Goal: Information Seeking & Learning: Compare options

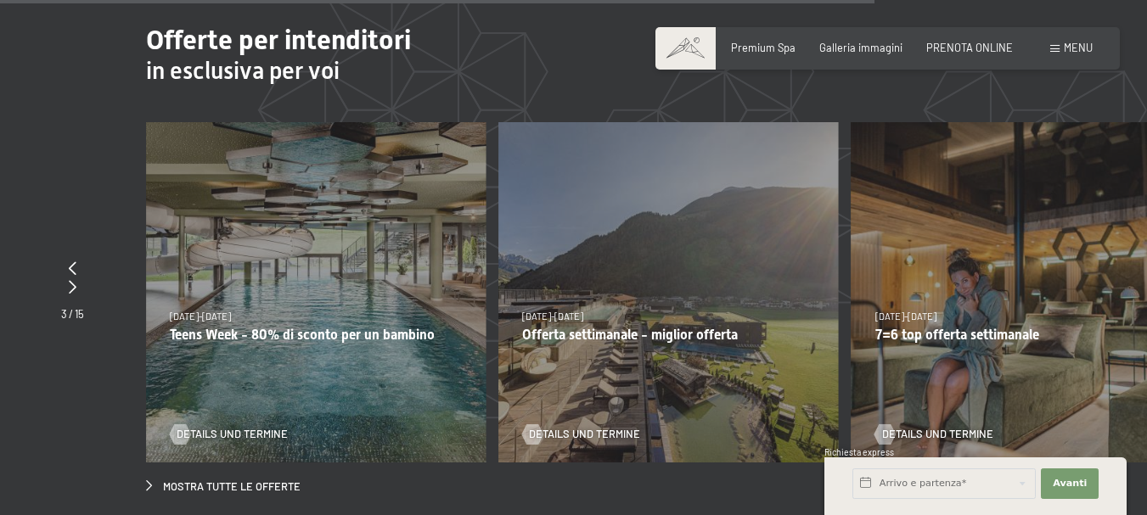
scroll to position [4925, 0]
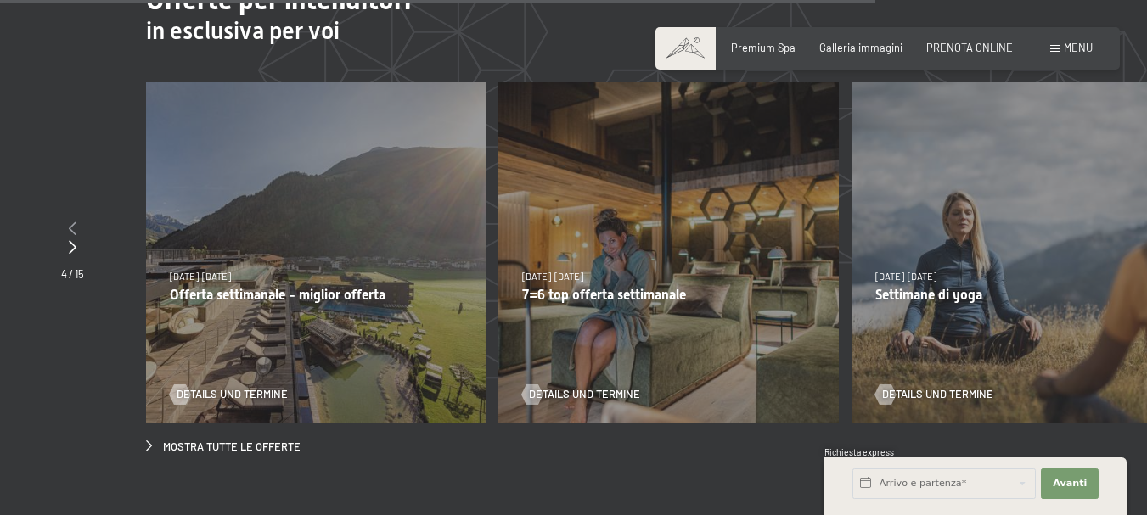
click at [72, 222] on icon at bounding box center [73, 229] width 8 height 14
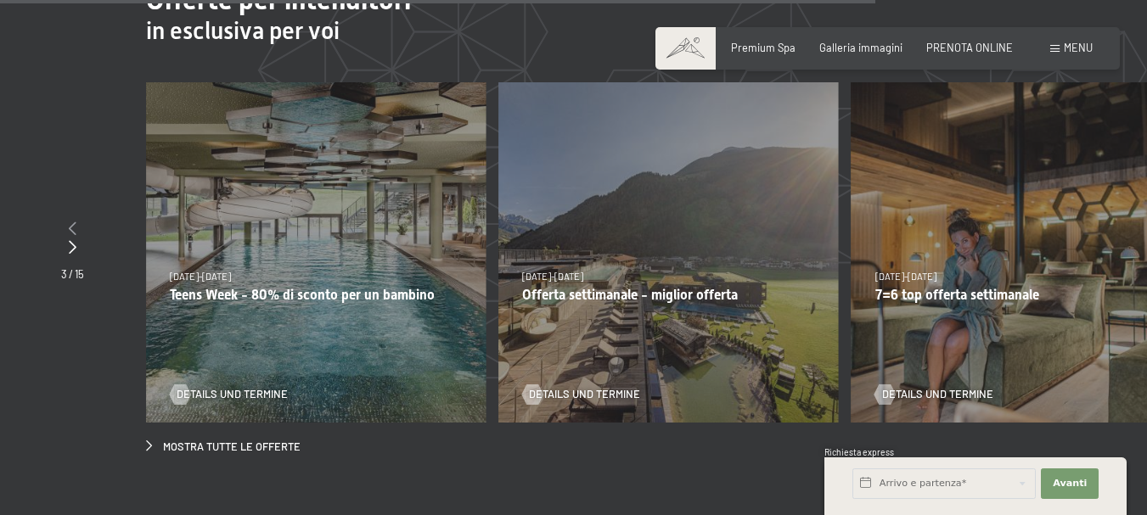
click at [72, 222] on icon at bounding box center [73, 229] width 8 height 14
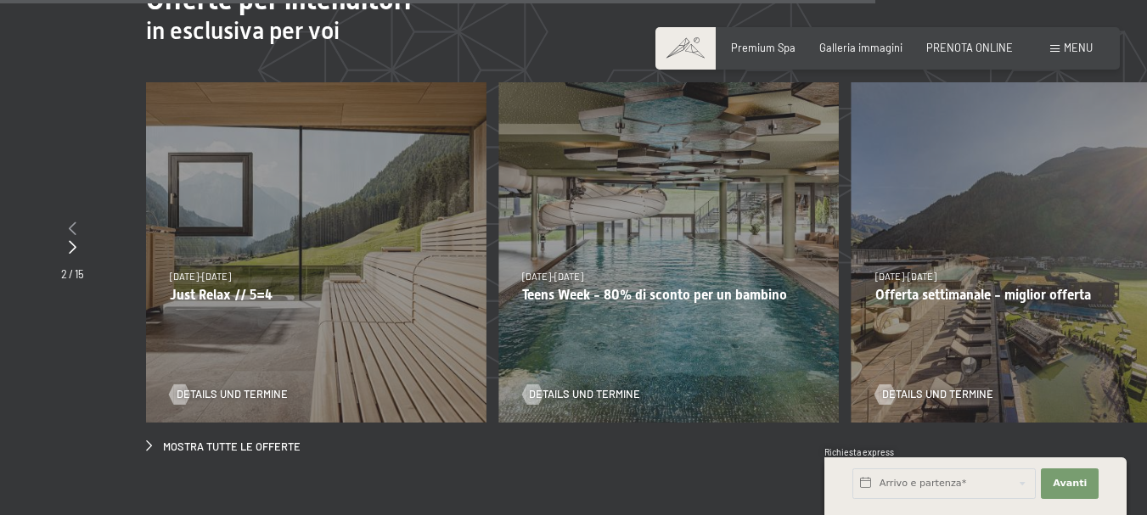
click at [72, 222] on icon at bounding box center [73, 229] width 8 height 14
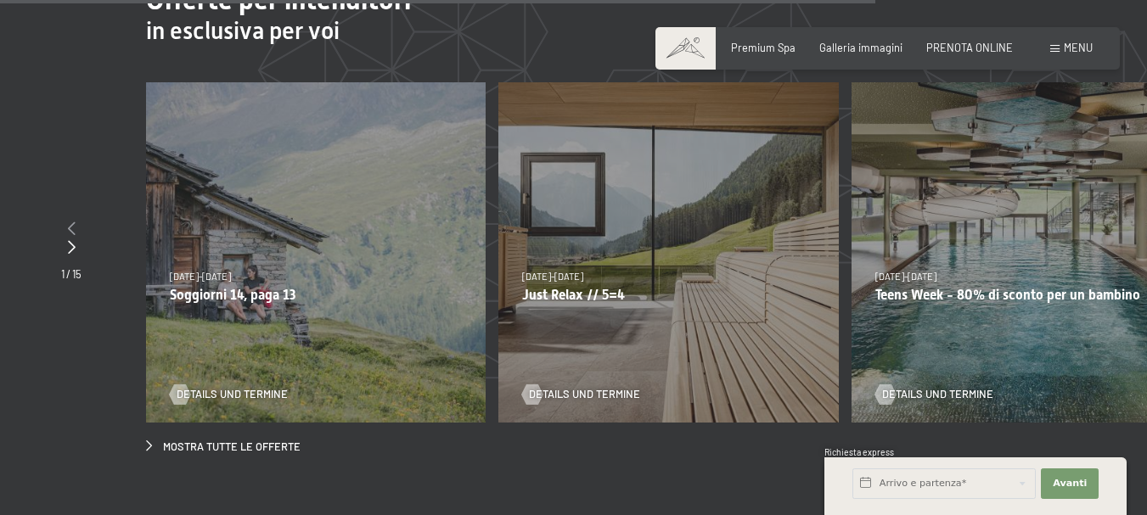
click at [72, 222] on icon at bounding box center [72, 229] width 8 height 14
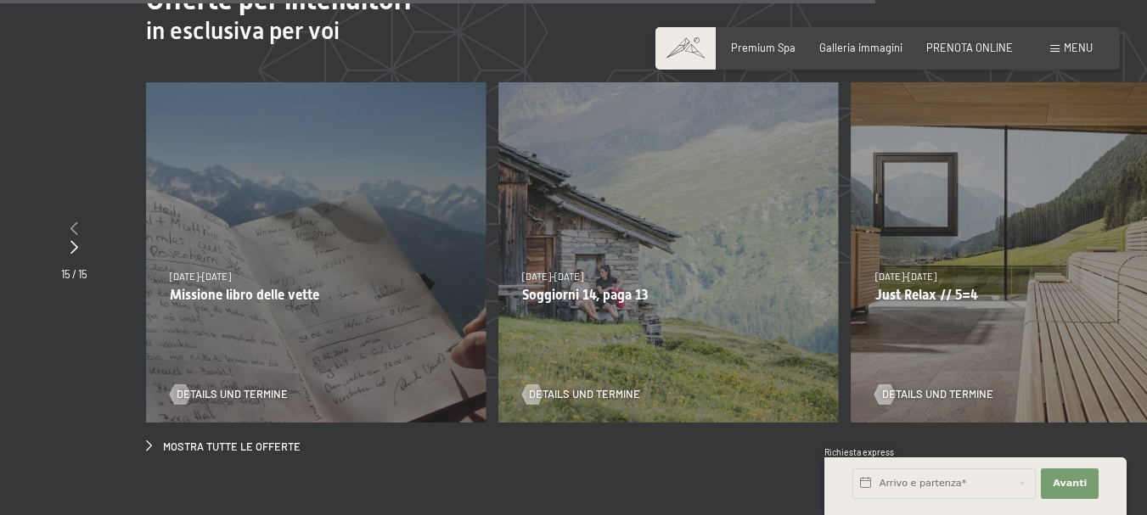
click at [72, 222] on icon at bounding box center [74, 229] width 8 height 14
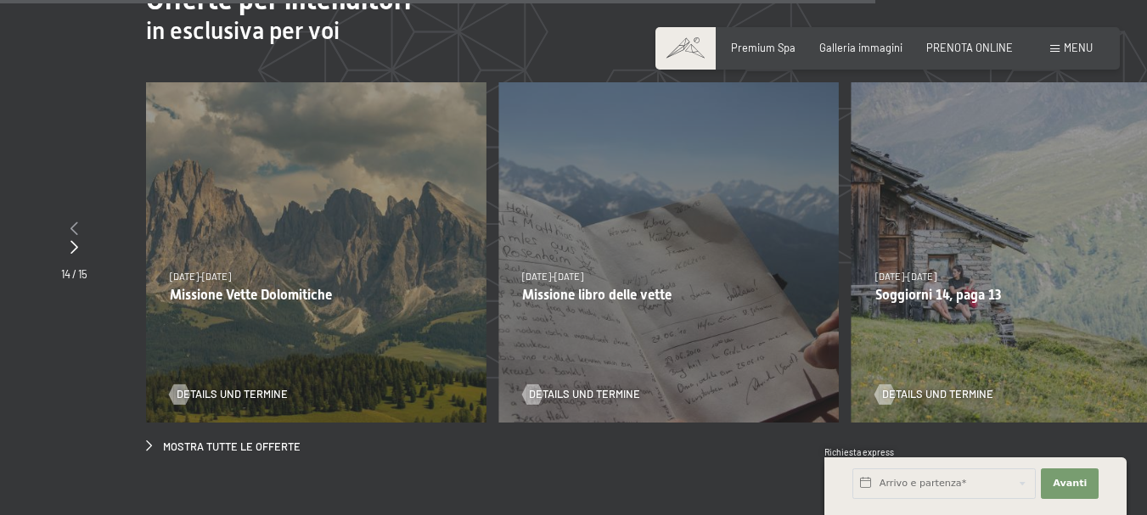
click at [72, 222] on icon at bounding box center [74, 229] width 8 height 14
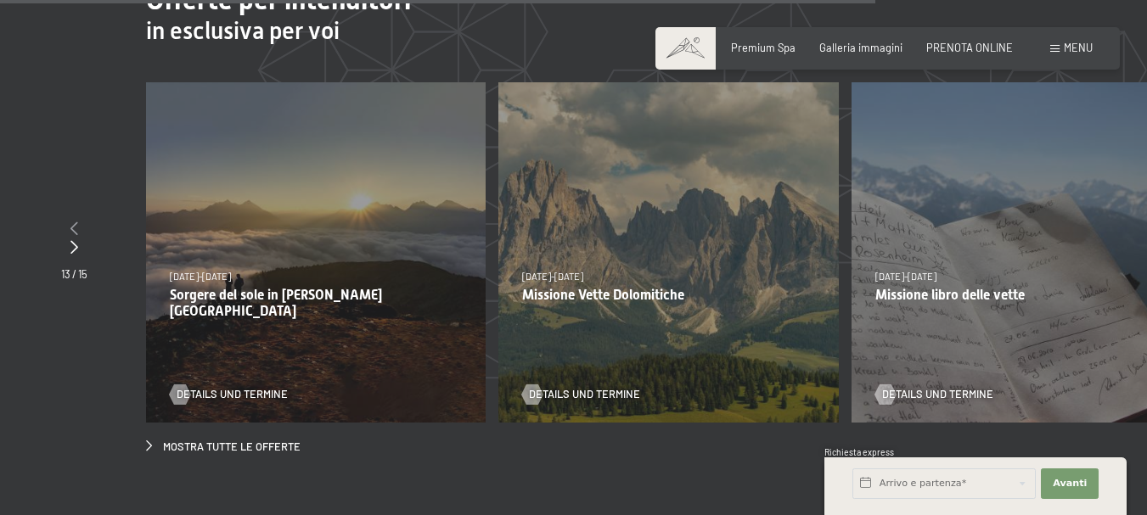
click at [72, 222] on icon at bounding box center [74, 229] width 8 height 14
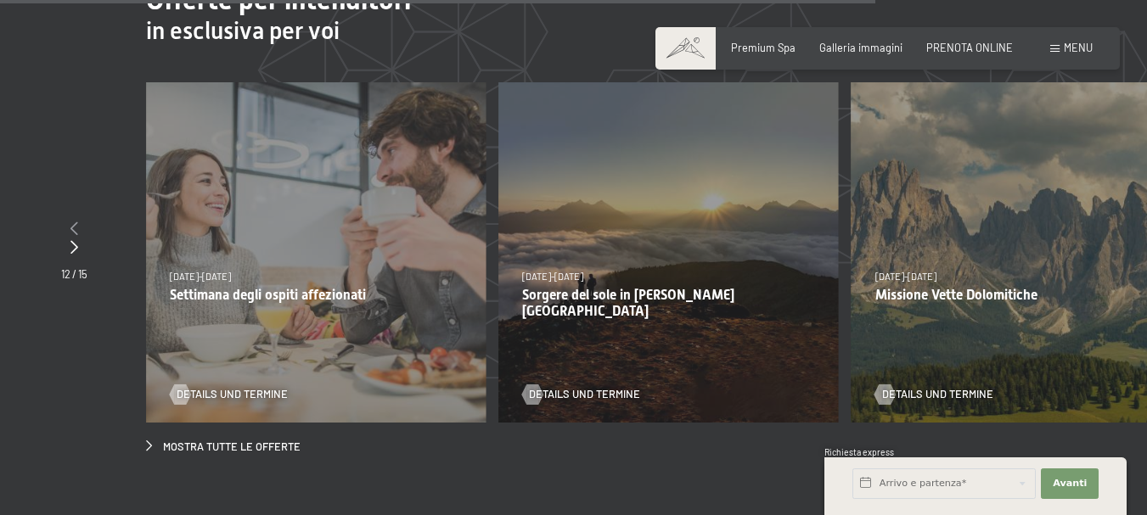
click at [72, 222] on icon at bounding box center [74, 229] width 8 height 14
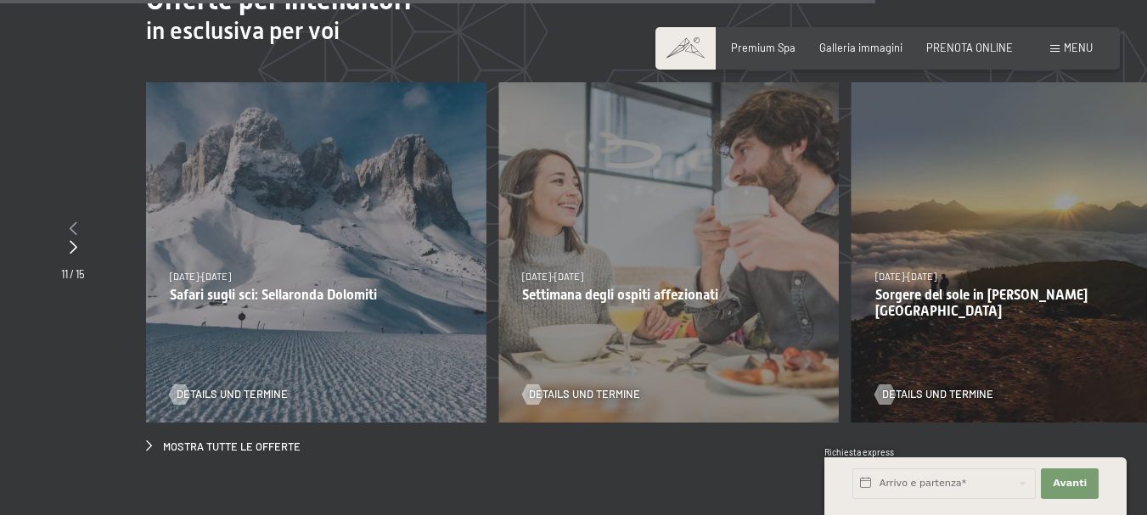
click at [72, 222] on icon at bounding box center [74, 229] width 8 height 14
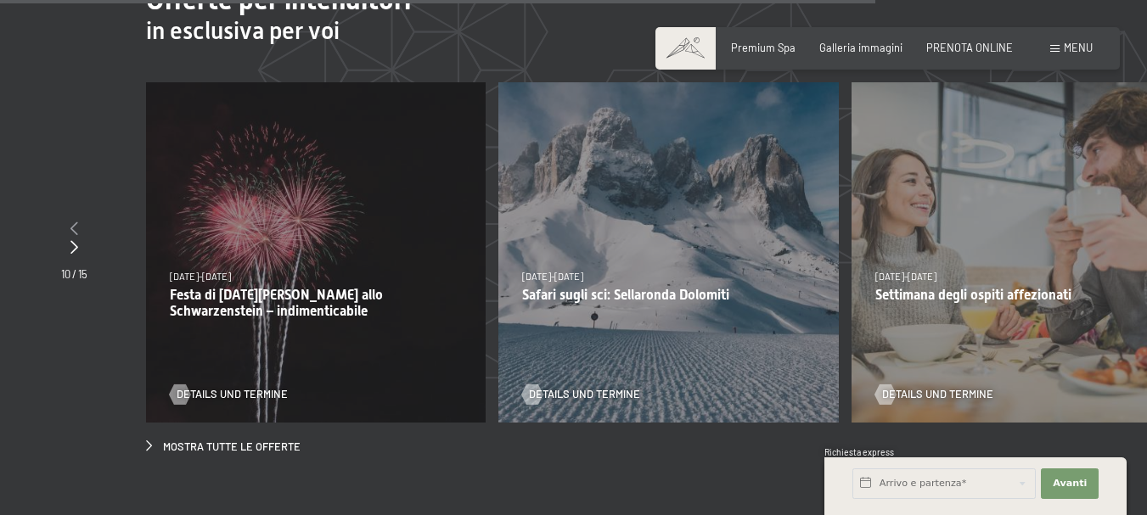
click at [72, 222] on icon at bounding box center [74, 229] width 8 height 14
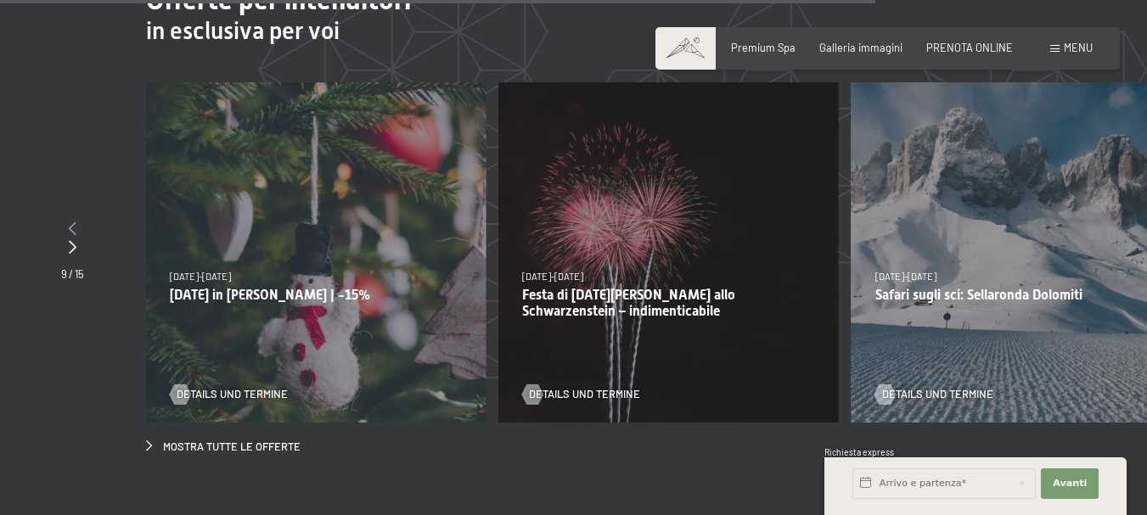
click at [72, 222] on icon at bounding box center [73, 229] width 8 height 14
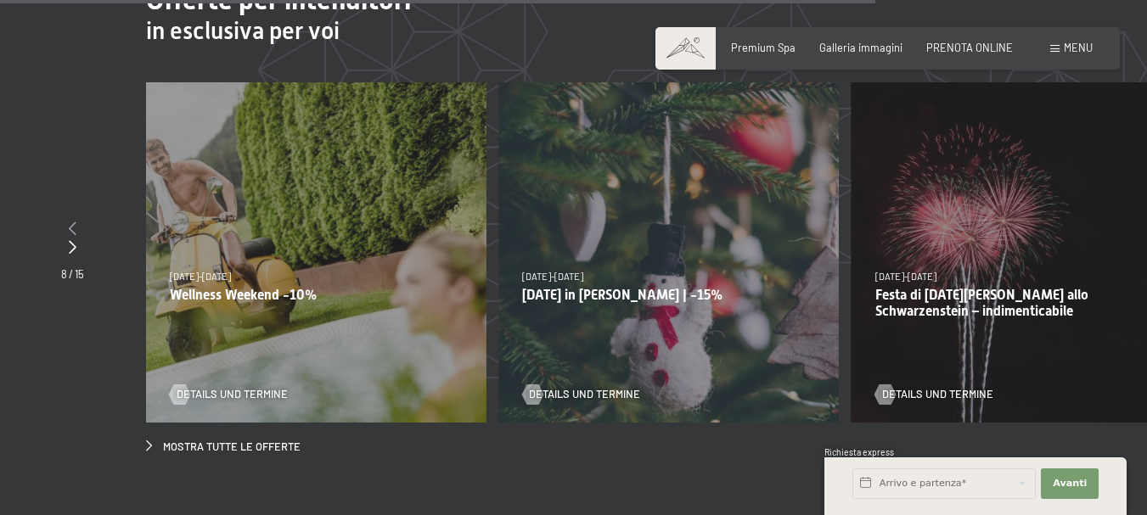
click at [72, 222] on icon at bounding box center [73, 229] width 8 height 14
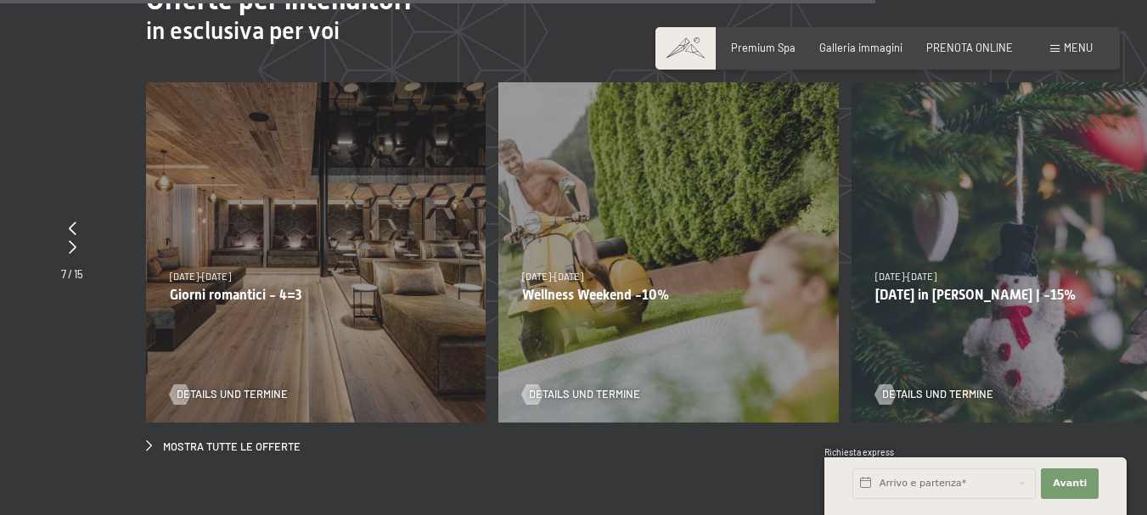
click at [251, 252] on div "9/11/2025-5/12/2025 8/12/2025-19/12/2025 11/1/2026-23/1/2026 8/3/2026-27/3/2026…" at bounding box center [316, 252] width 340 height 340
click at [303, 175] on div "9/11/2025-5/12/2025 8/12/2025-19/12/2025 11/1/2026-23/1/2026 8/3/2026-27/3/2026…" at bounding box center [316, 252] width 340 height 340
click at [221, 287] on p "Giorni romantici - 4=3" at bounding box center [316, 295] width 292 height 16
click at [204, 271] on span "9/11/2025-5/12/2025" at bounding box center [200, 276] width 61 height 11
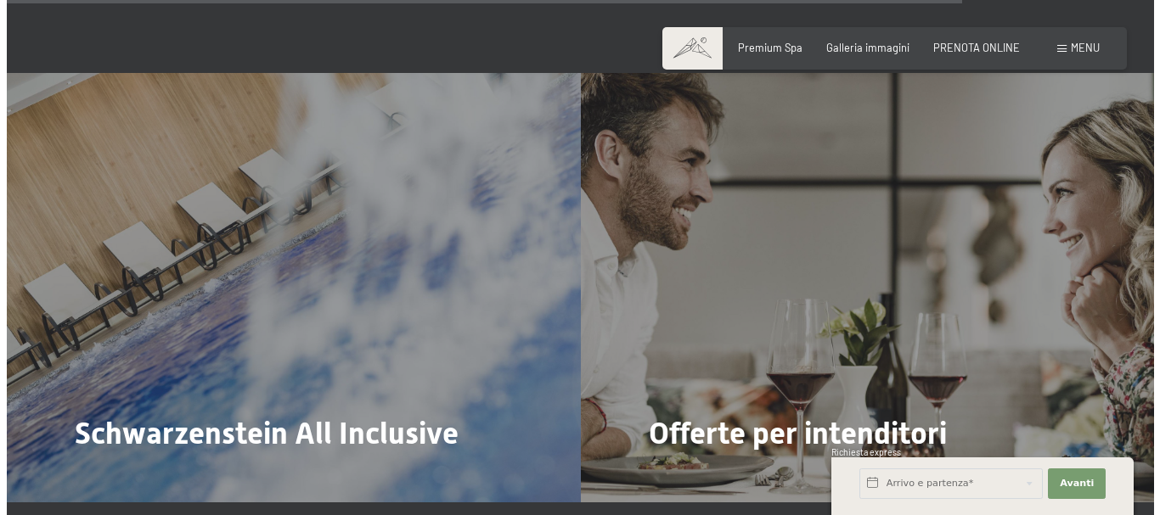
scroll to position [5435, 0]
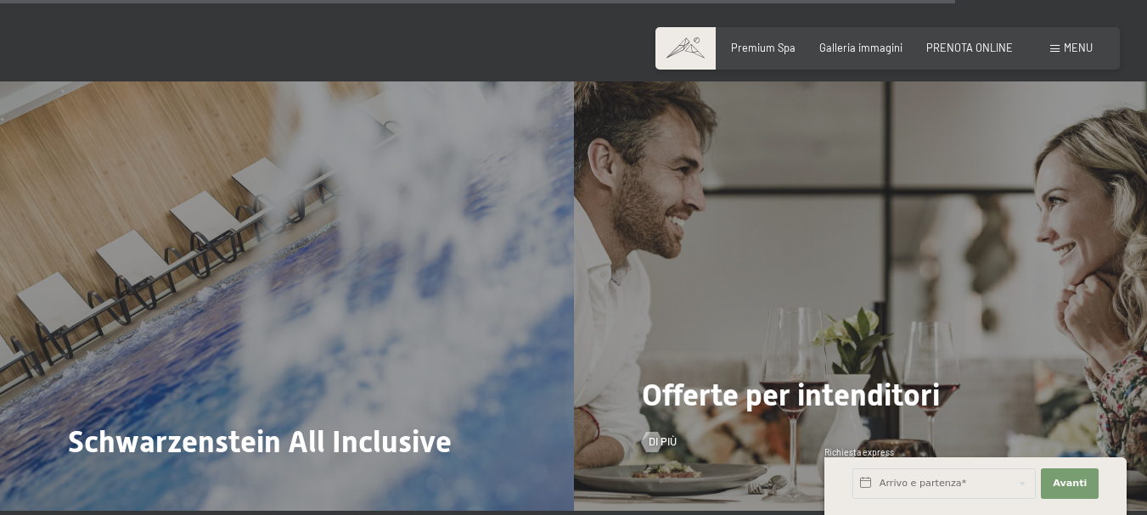
click at [842, 378] on span "Offerte per intenditori" at bounding box center [791, 396] width 298 height 36
click at [648, 432] on div at bounding box center [652, 442] width 12 height 20
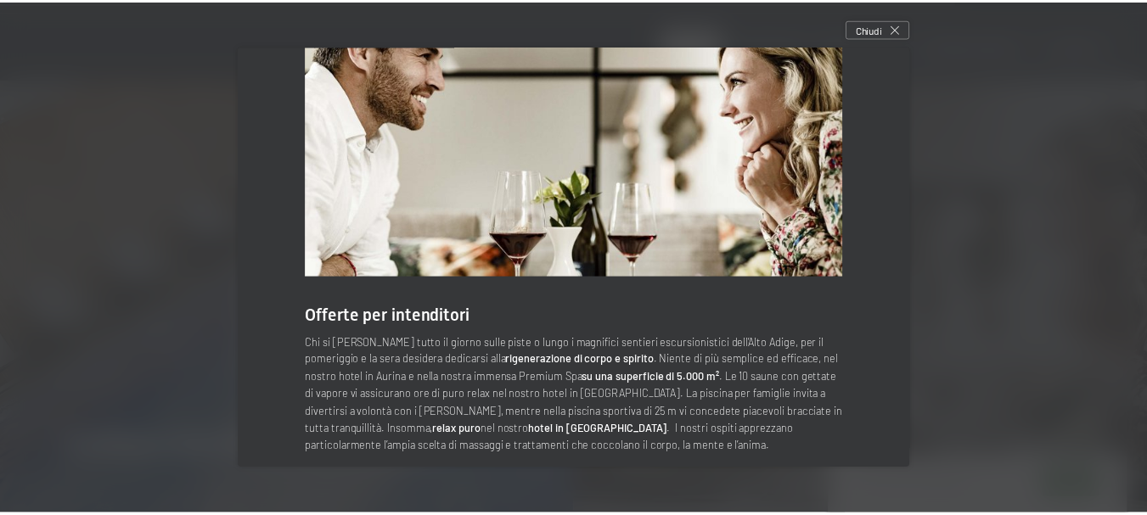
scroll to position [0, 0]
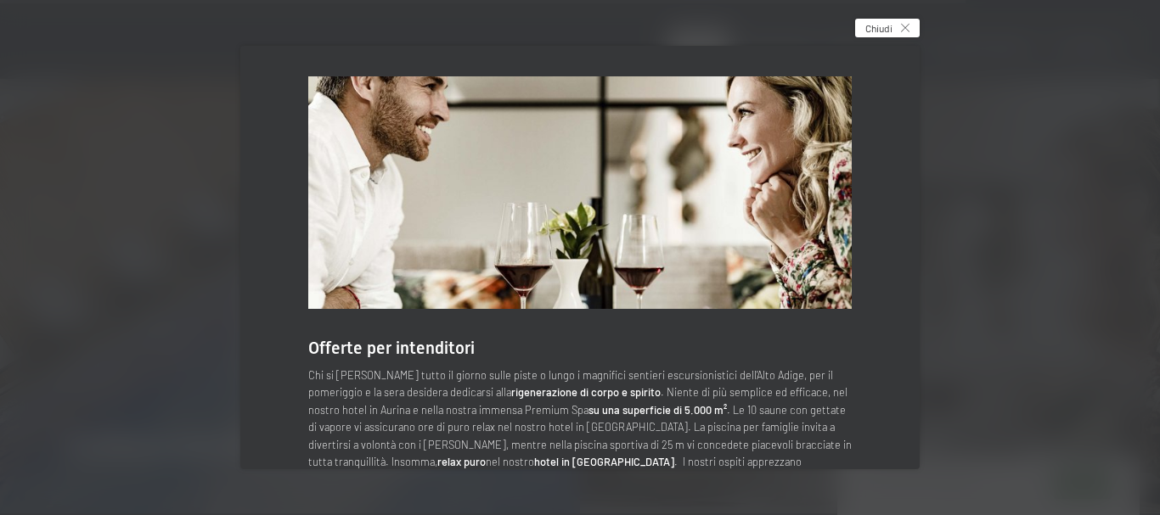
click at [908, 23] on div "Chiudi" at bounding box center [887, 28] width 65 height 19
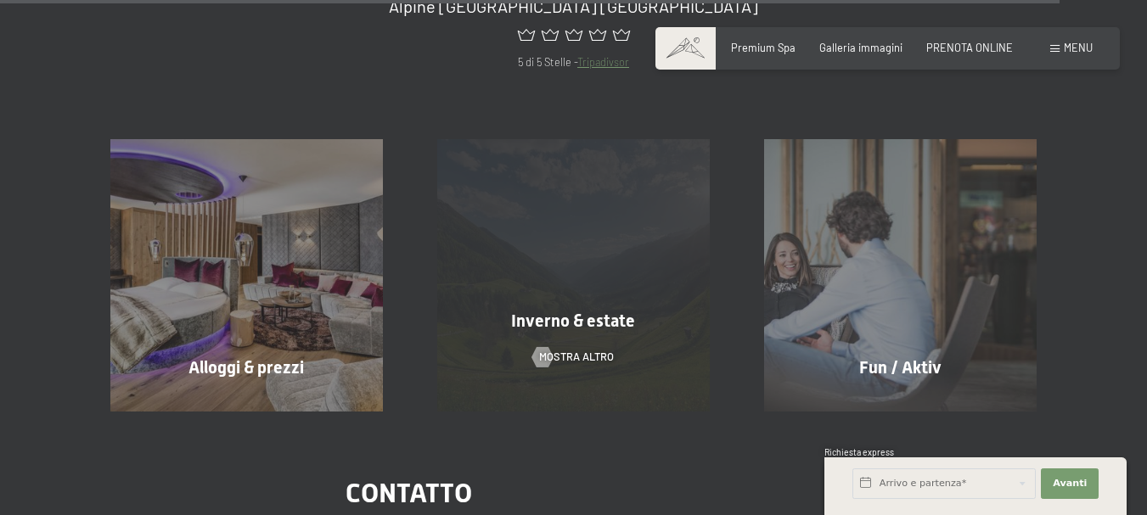
scroll to position [6029, 0]
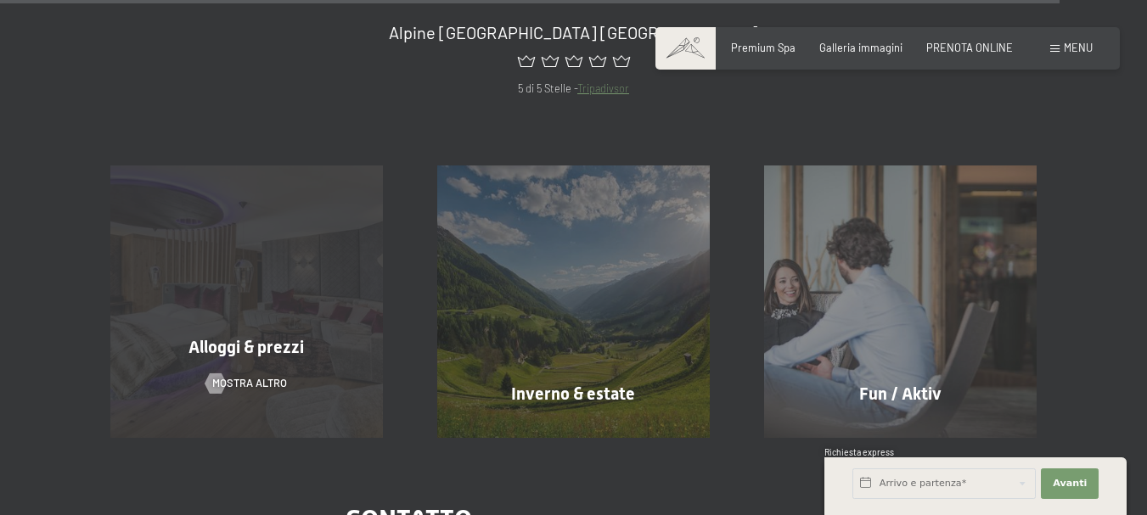
click at [281, 248] on div "Alloggi & prezzi mostra altro" at bounding box center [246, 302] width 327 height 273
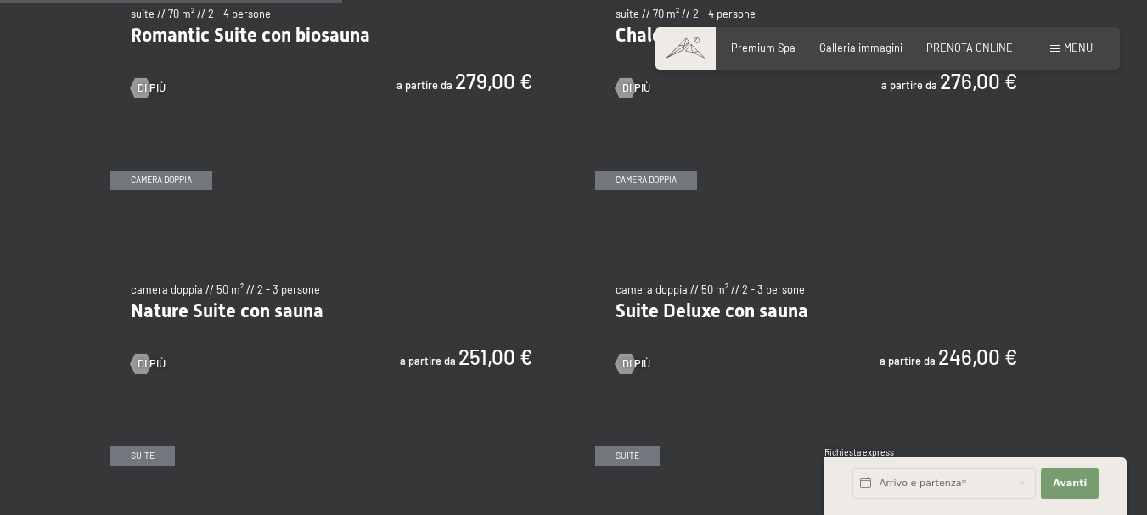
scroll to position [1274, 0]
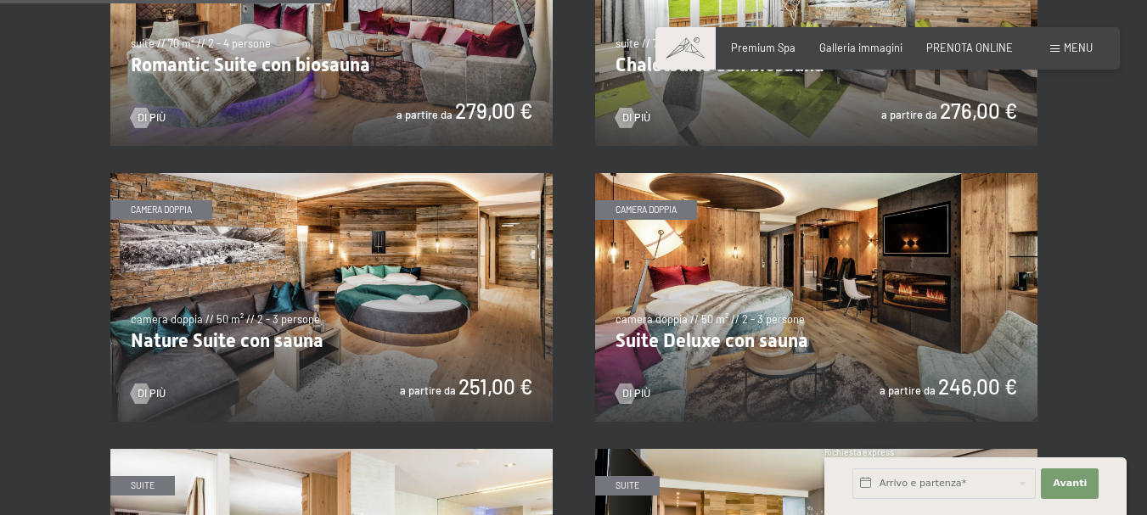
click at [808, 307] on img at bounding box center [816, 297] width 442 height 249
click at [784, 299] on img at bounding box center [816, 297] width 442 height 249
click at [363, 322] on img at bounding box center [331, 297] width 442 height 249
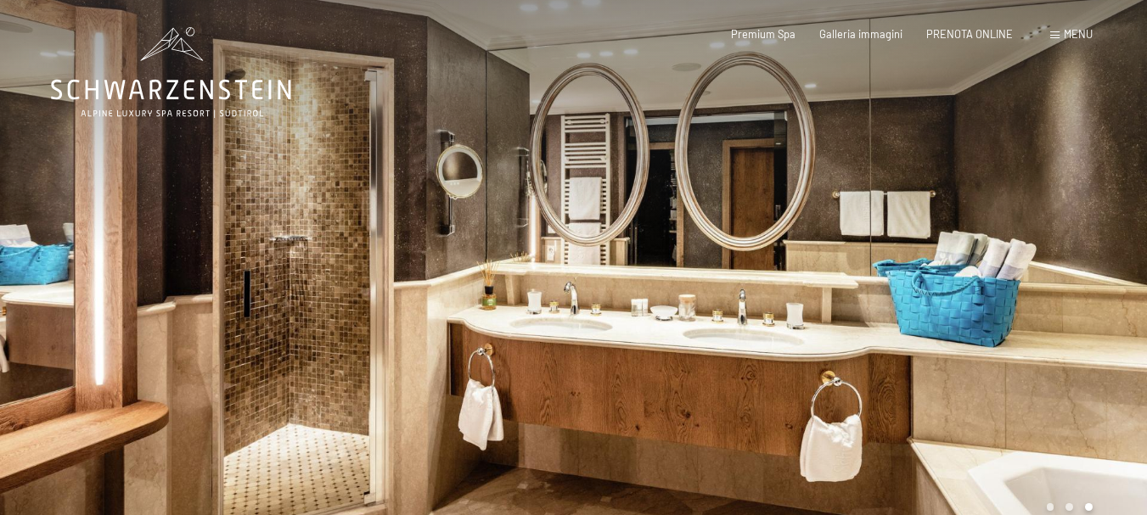
click at [194, 290] on div at bounding box center [287, 276] width 574 height 552
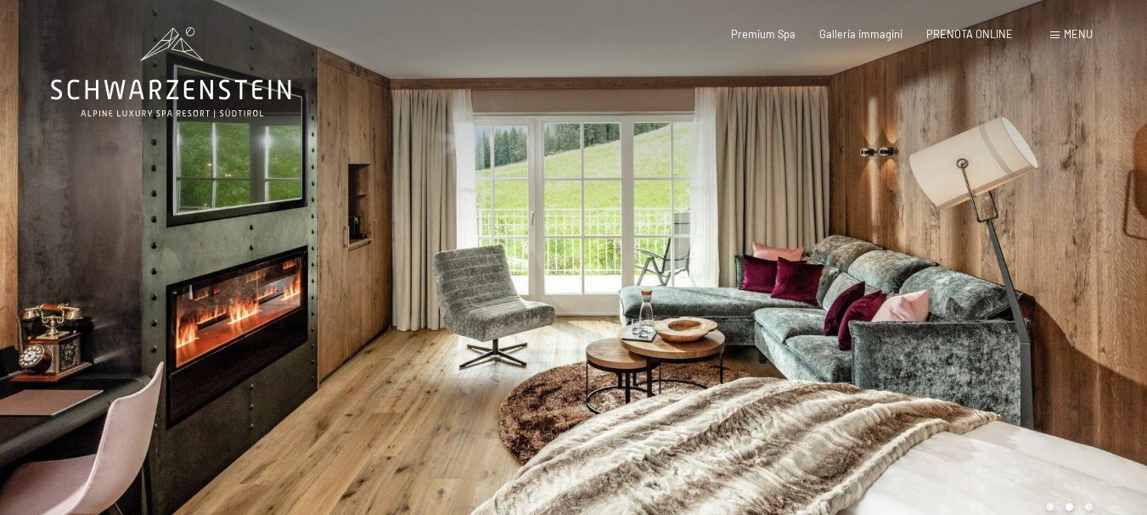
drag, startPoint x: 288, startPoint y: 262, endPoint x: 578, endPoint y: 267, distance: 290.5
click at [880, 301] on div at bounding box center [861, 276] width 574 height 552
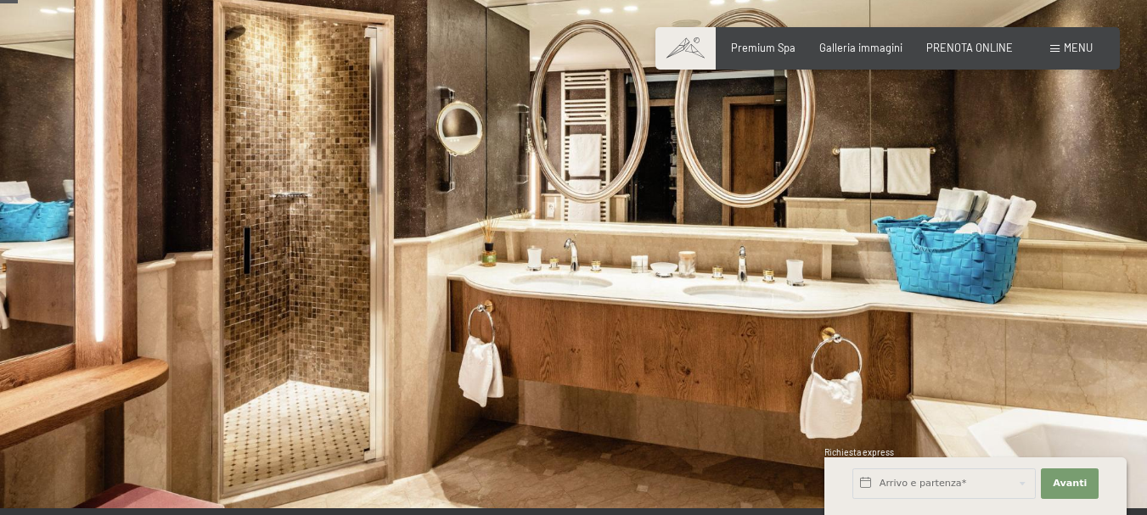
scroll to position [85, 0]
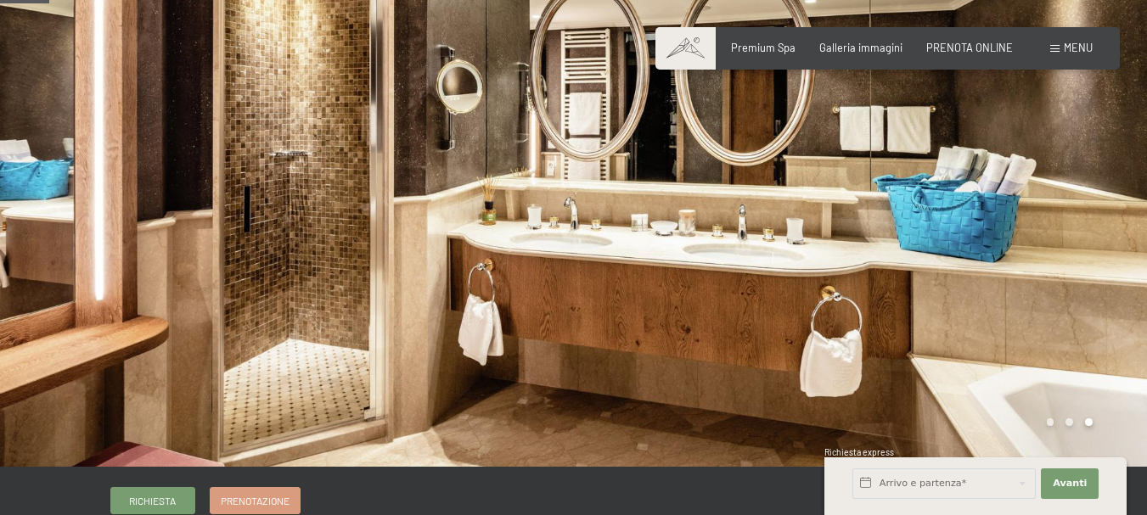
click at [641, 234] on div at bounding box center [861, 191] width 574 height 552
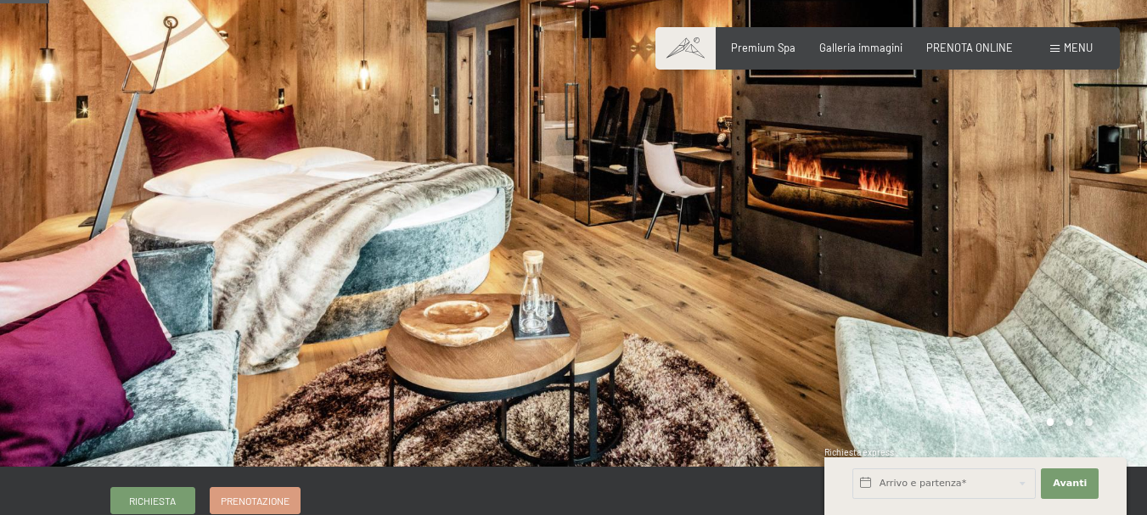
click at [641, 234] on div at bounding box center [861, 191] width 574 height 552
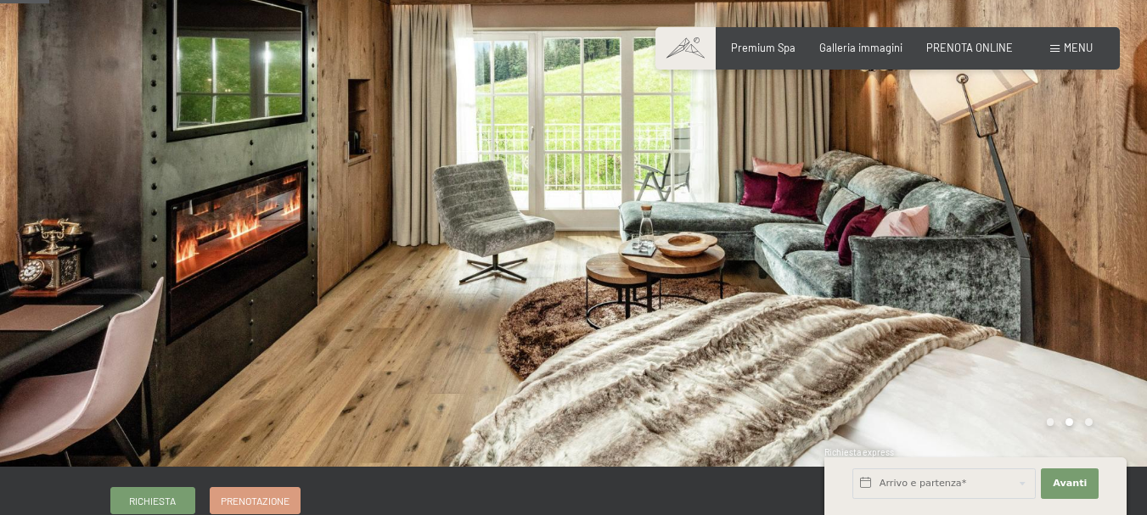
click at [641, 234] on div at bounding box center [861, 191] width 574 height 552
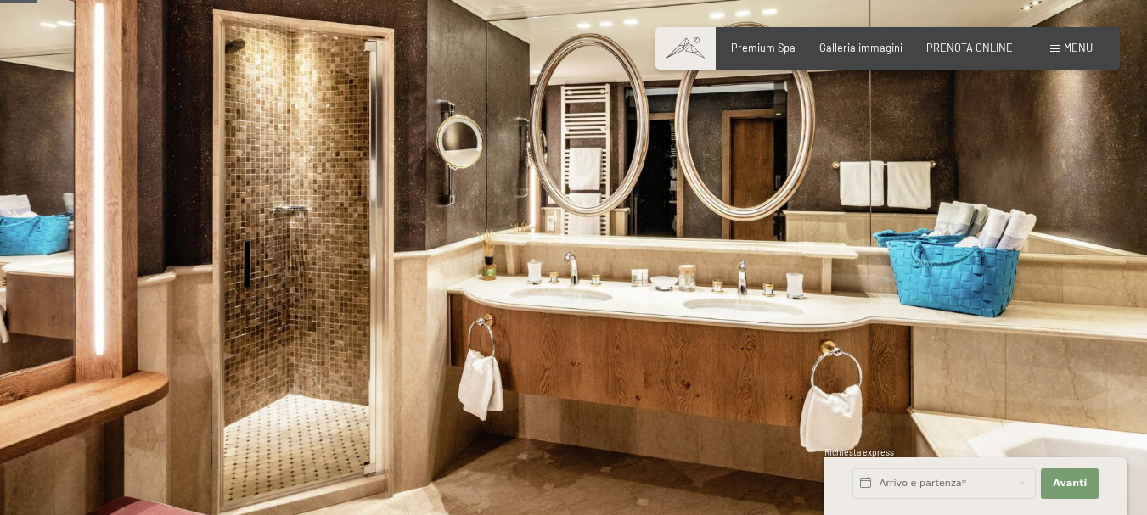
scroll to position [0, 0]
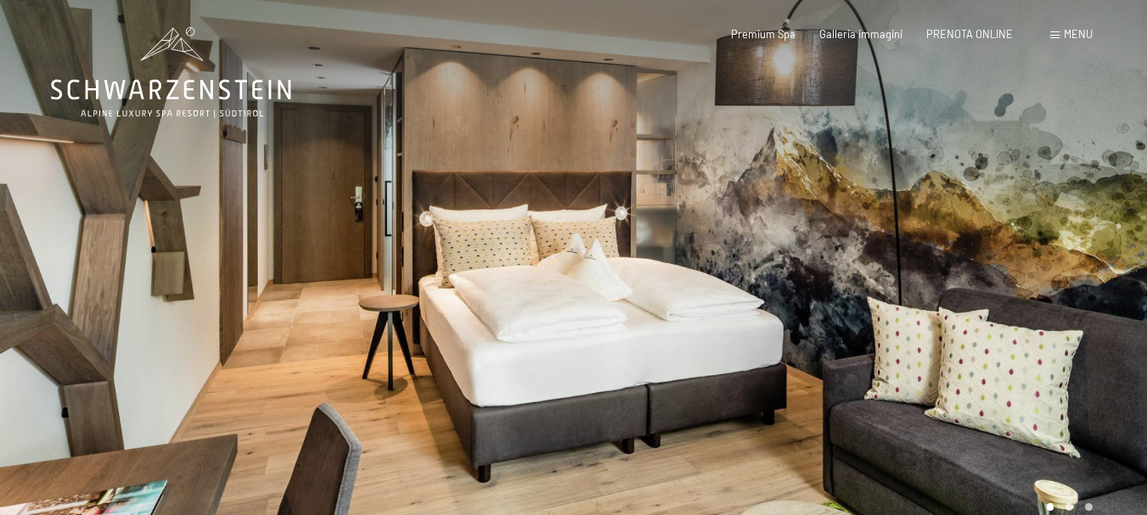
click at [850, 248] on div at bounding box center [861, 276] width 574 height 552
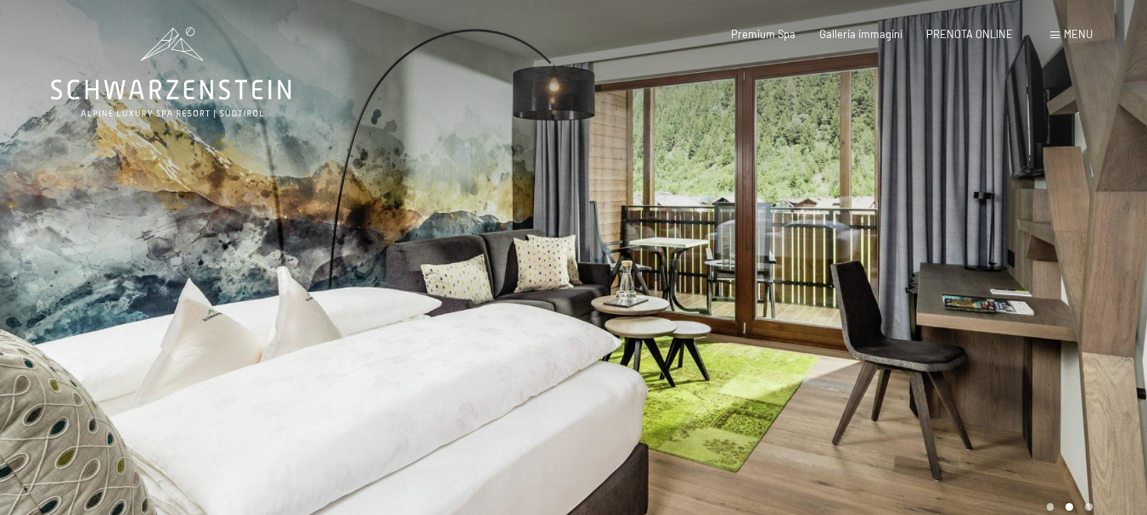
click at [850, 248] on div at bounding box center [861, 276] width 574 height 552
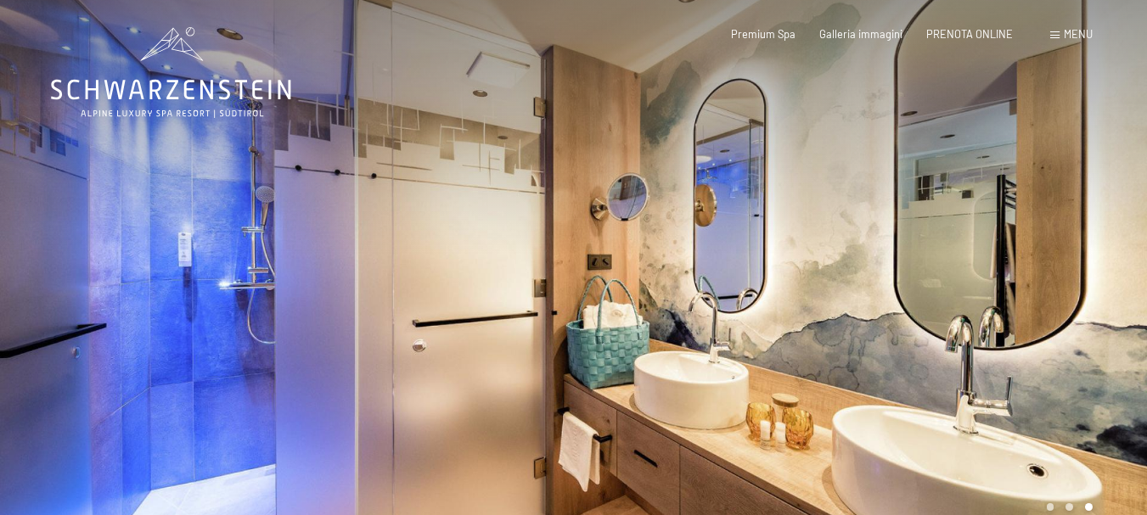
click at [850, 248] on div at bounding box center [861, 276] width 574 height 552
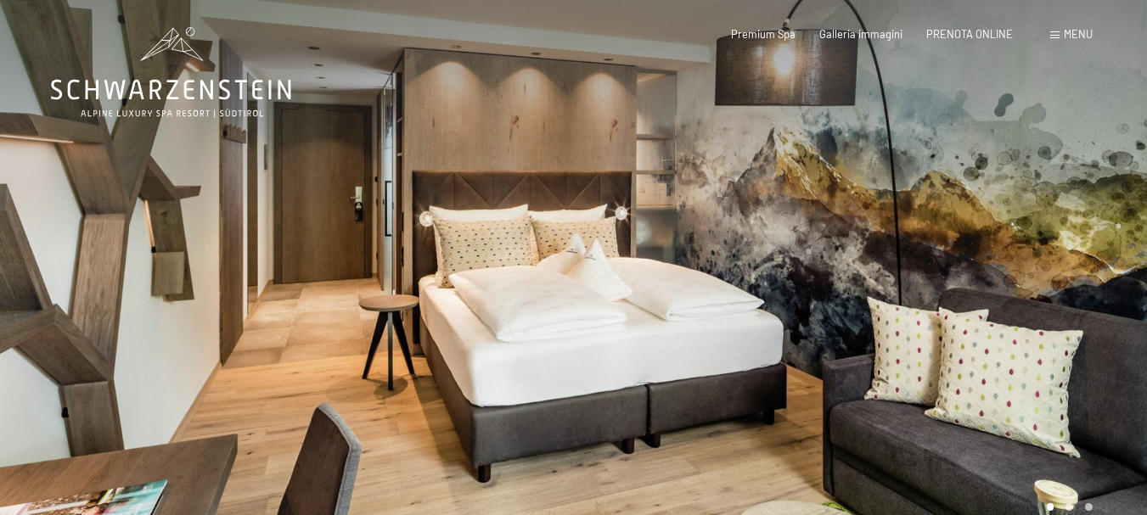
click at [850, 248] on div at bounding box center [861, 276] width 574 height 552
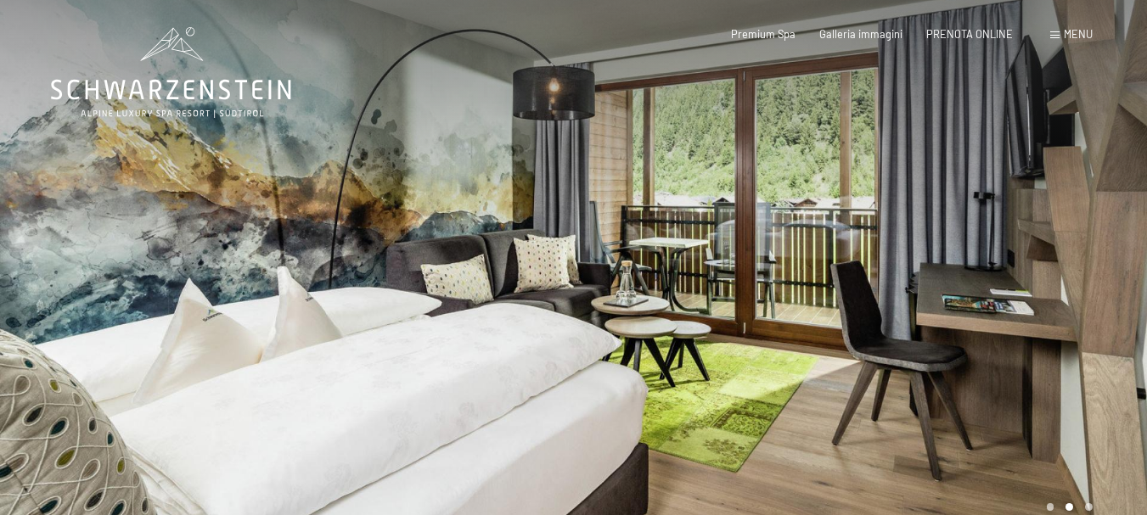
click at [850, 248] on div at bounding box center [861, 276] width 574 height 552
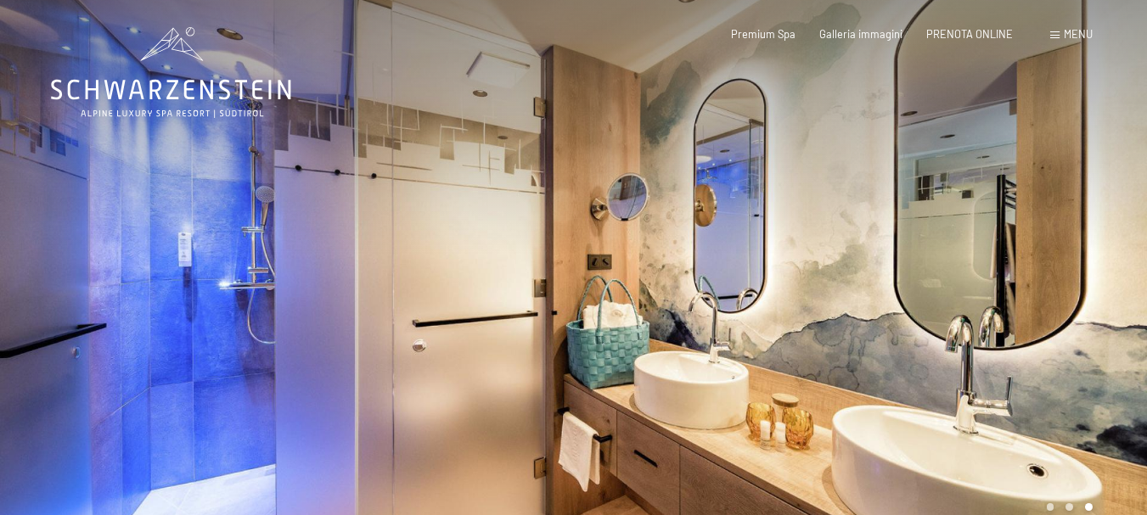
click at [850, 248] on div at bounding box center [861, 276] width 574 height 552
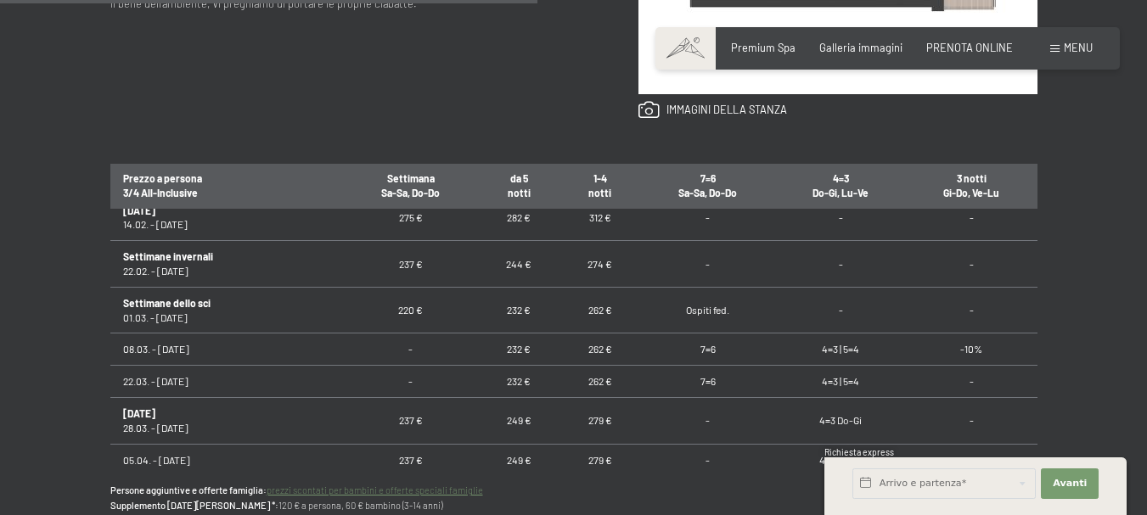
scroll to position [509, 0]
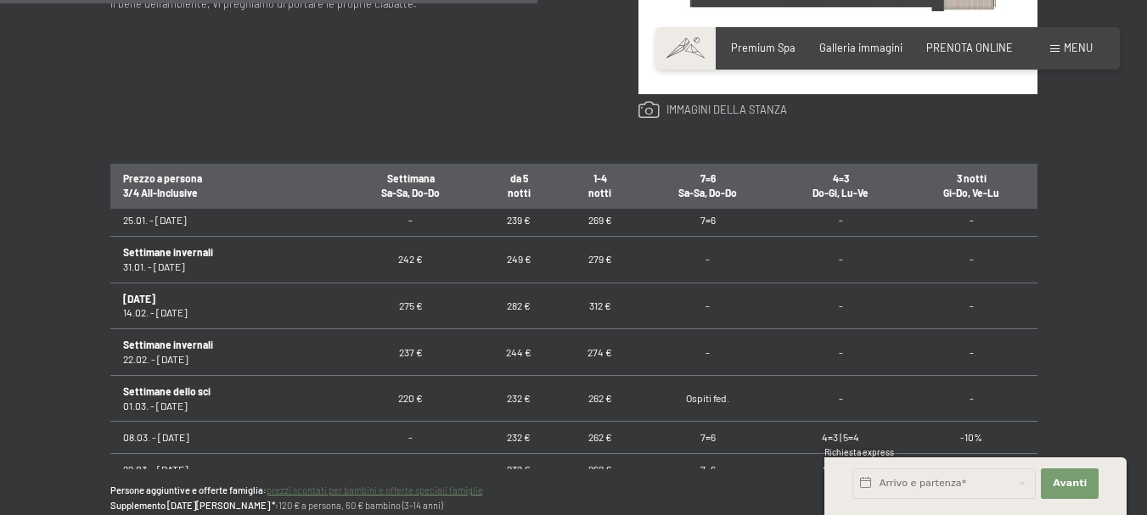
click at [744, 109] on link at bounding box center [713, 110] width 149 height 19
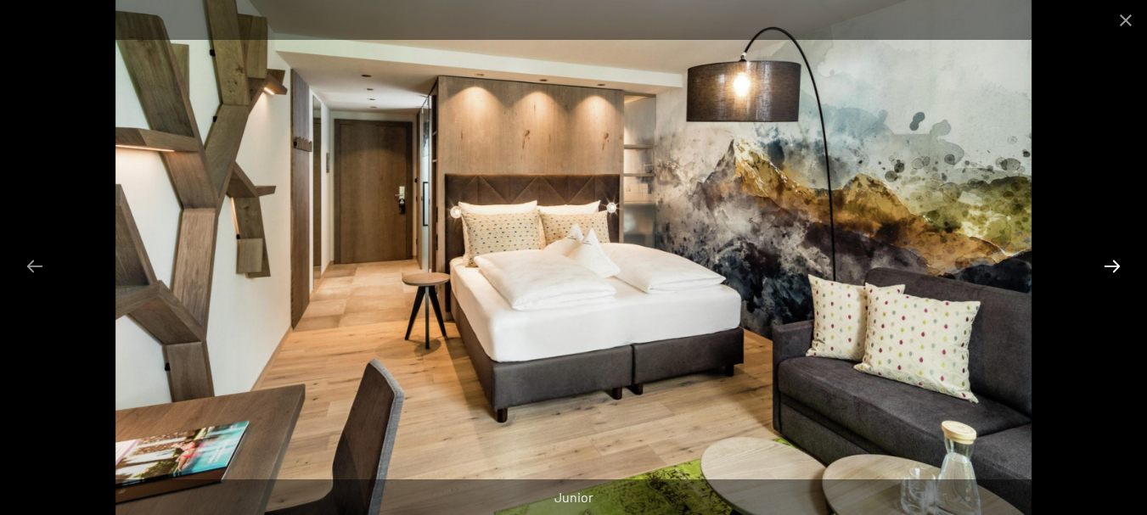
click at [1122, 268] on button "Next slide" at bounding box center [1113, 266] width 36 height 33
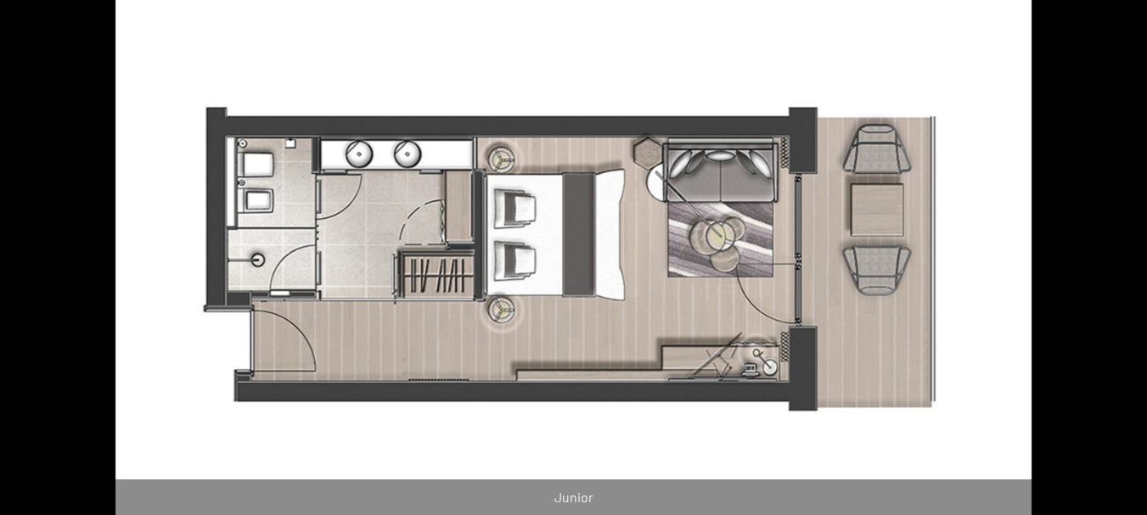
click at [1122, 268] on button "Next slide" at bounding box center [1121, 266] width 36 height 33
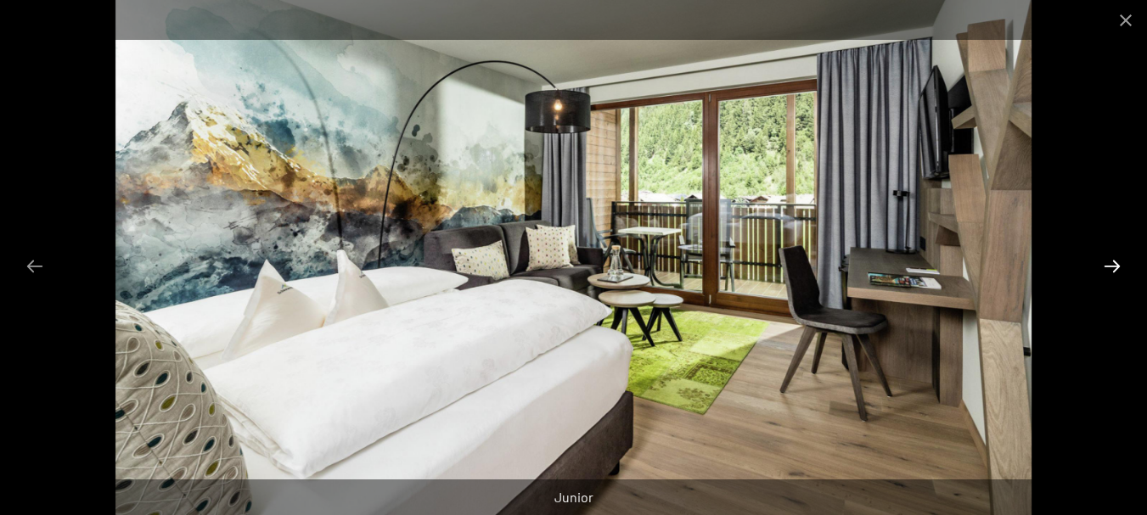
click at [1122, 268] on button "Next slide" at bounding box center [1113, 266] width 36 height 33
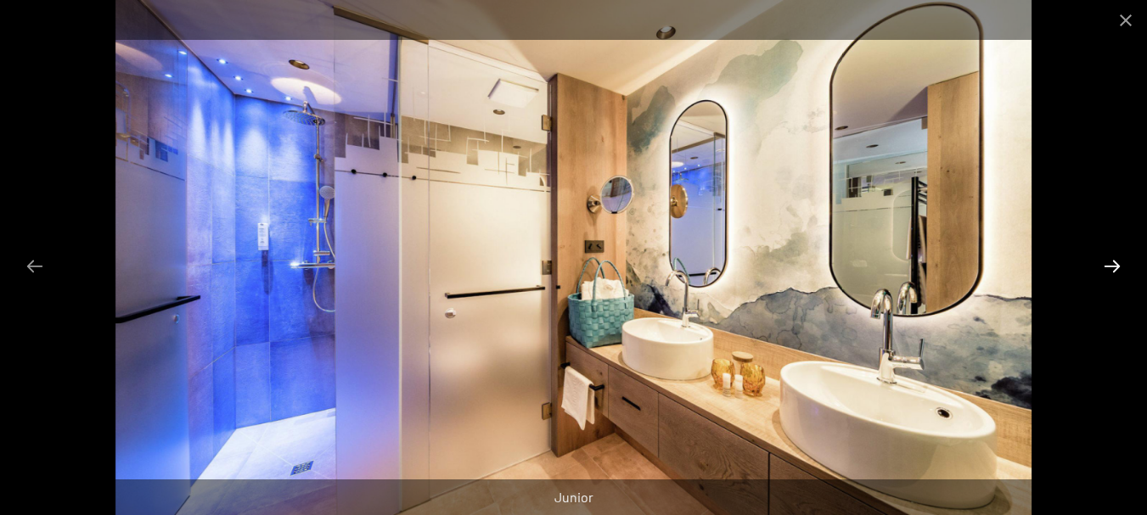
click at [1122, 268] on button "Next slide" at bounding box center [1113, 266] width 36 height 33
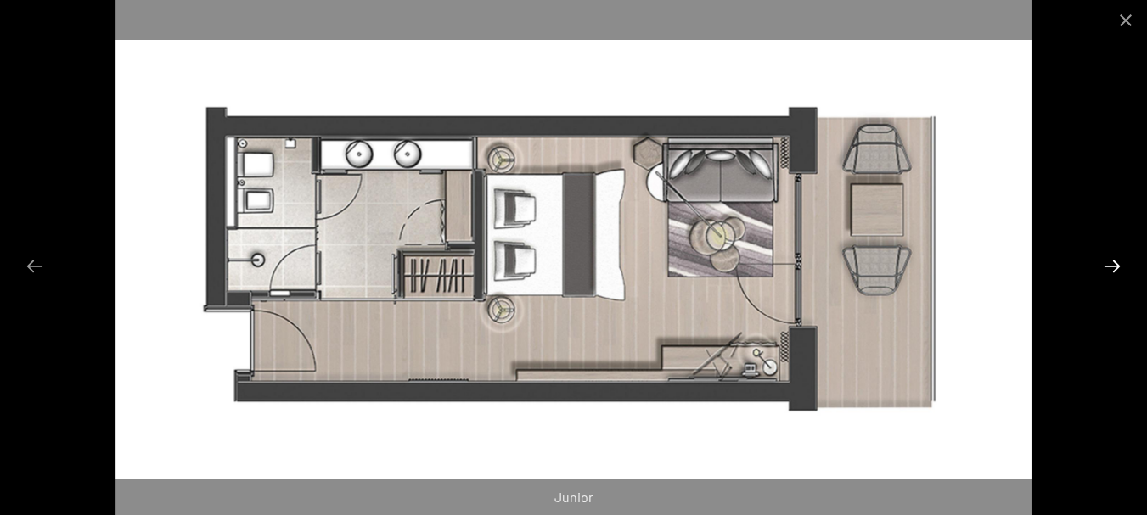
click at [1122, 268] on button "Next slide" at bounding box center [1113, 266] width 36 height 33
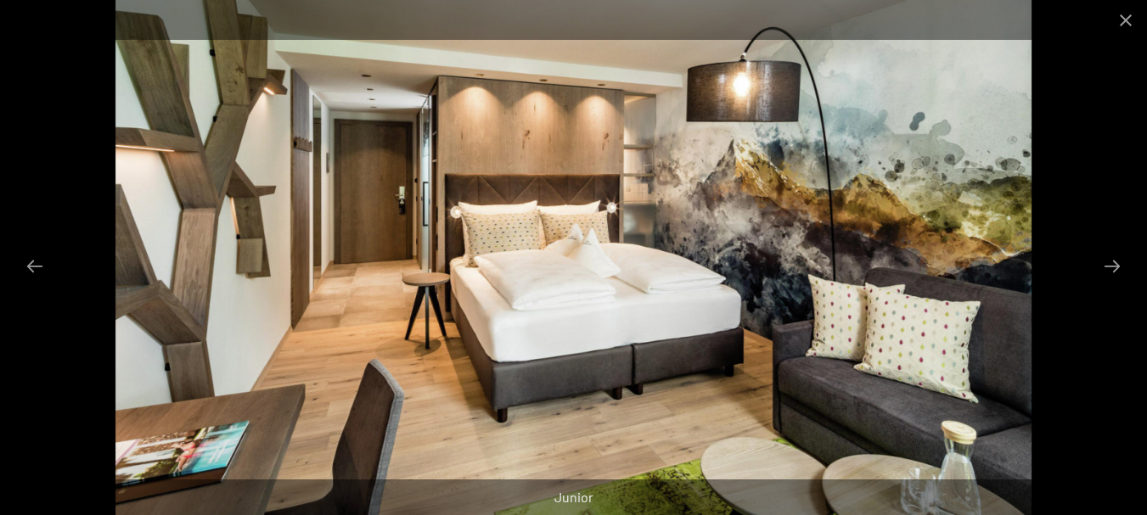
scroll to position [340, 0]
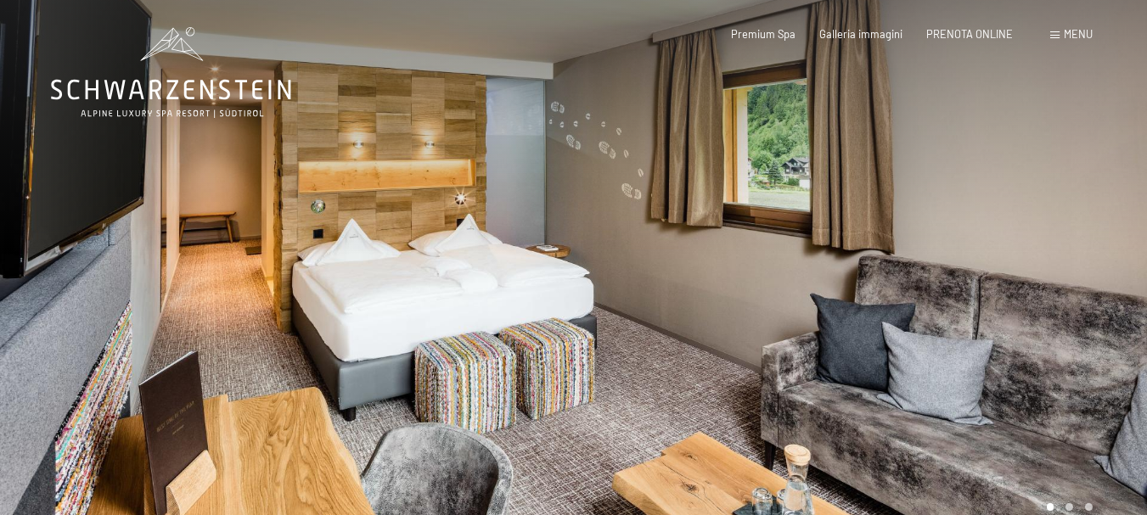
click at [901, 274] on div at bounding box center [861, 276] width 574 height 552
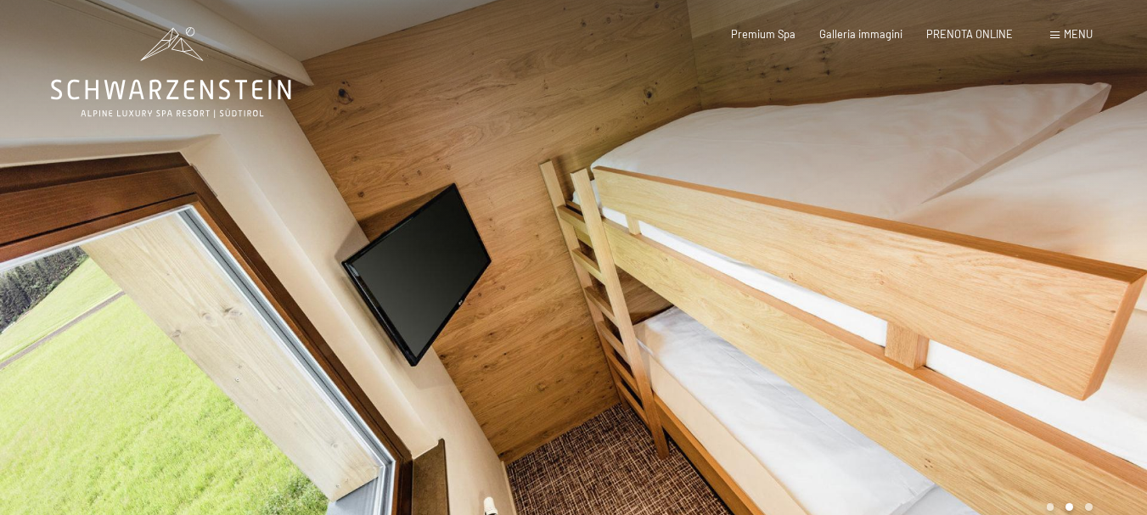
click at [901, 274] on div at bounding box center [861, 276] width 574 height 552
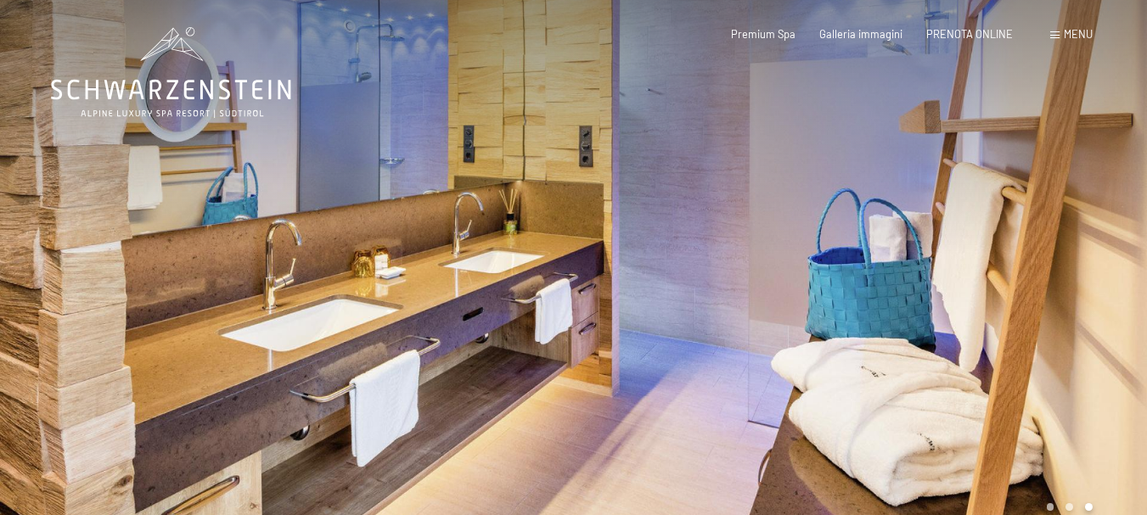
click at [901, 274] on div at bounding box center [861, 276] width 574 height 552
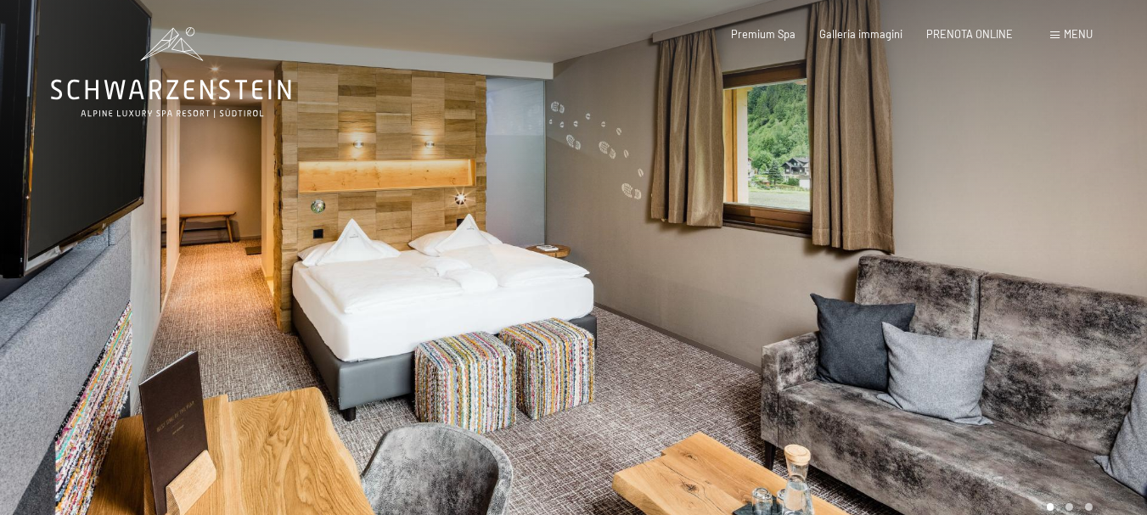
click at [901, 274] on div at bounding box center [861, 276] width 574 height 552
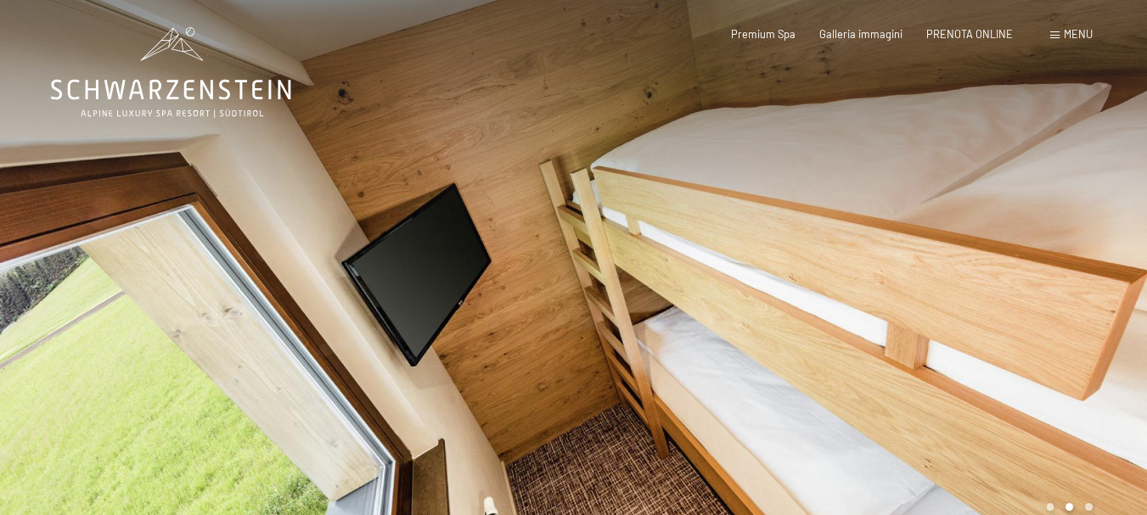
click at [901, 274] on div at bounding box center [861, 276] width 574 height 552
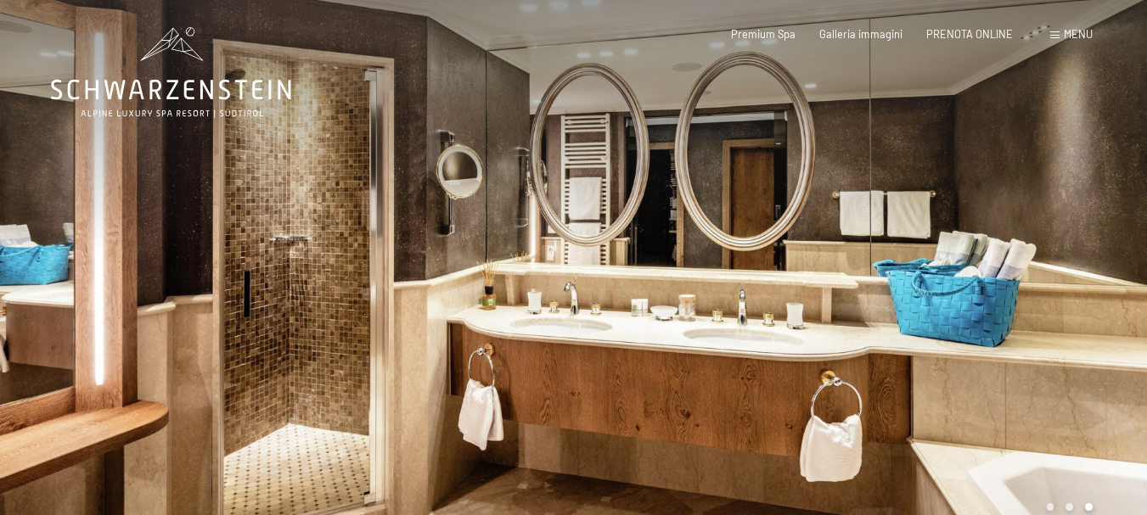
click at [971, 255] on div at bounding box center [861, 276] width 574 height 552
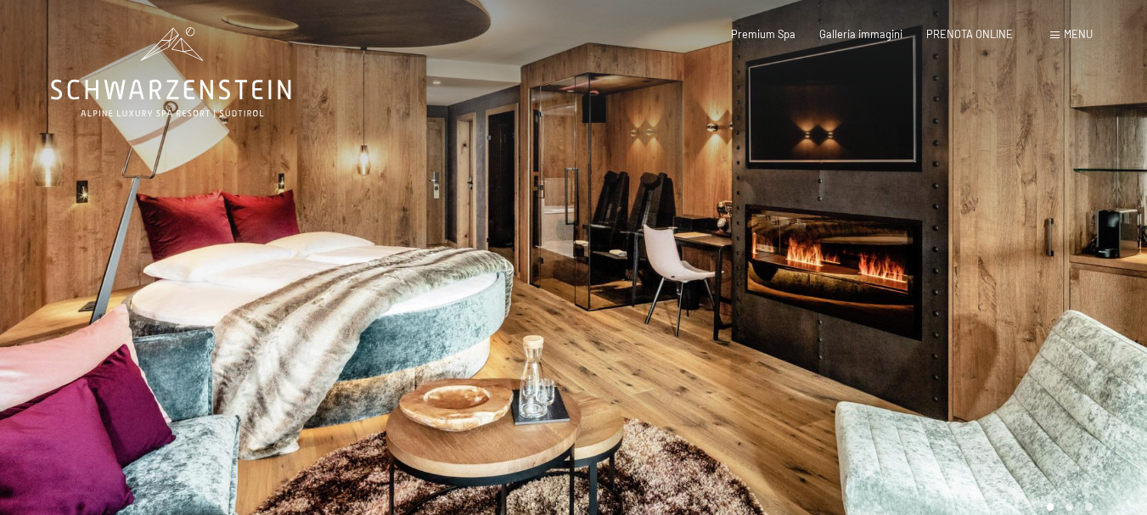
click at [971, 255] on div at bounding box center [861, 276] width 574 height 552
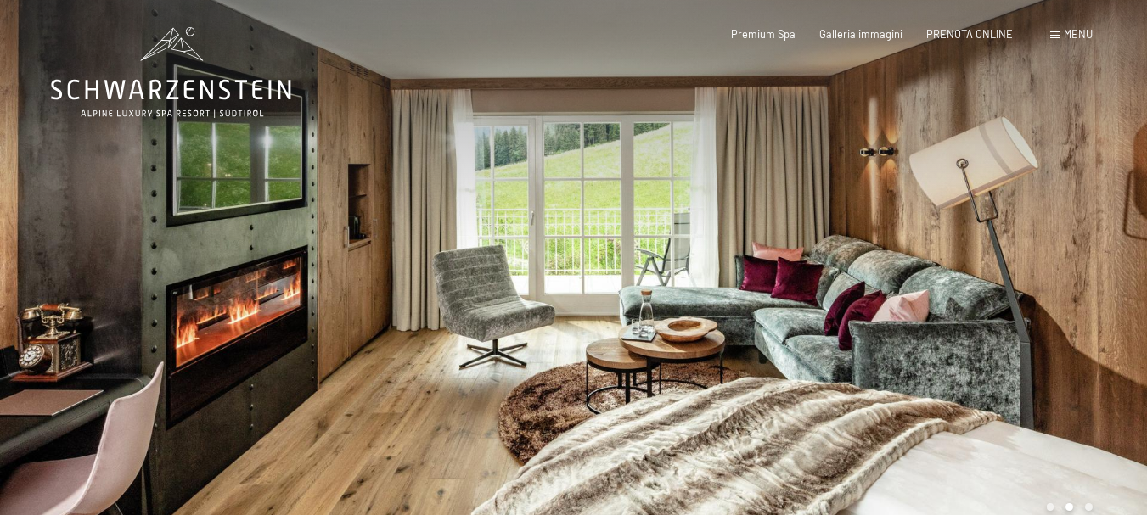
click at [971, 255] on div at bounding box center [861, 276] width 574 height 552
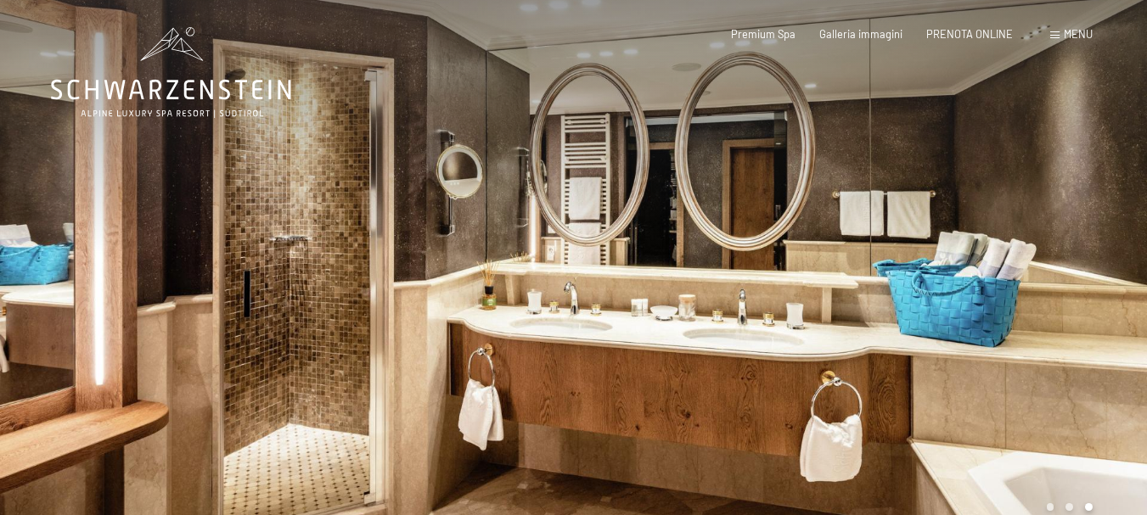
click at [971, 255] on div at bounding box center [861, 276] width 574 height 552
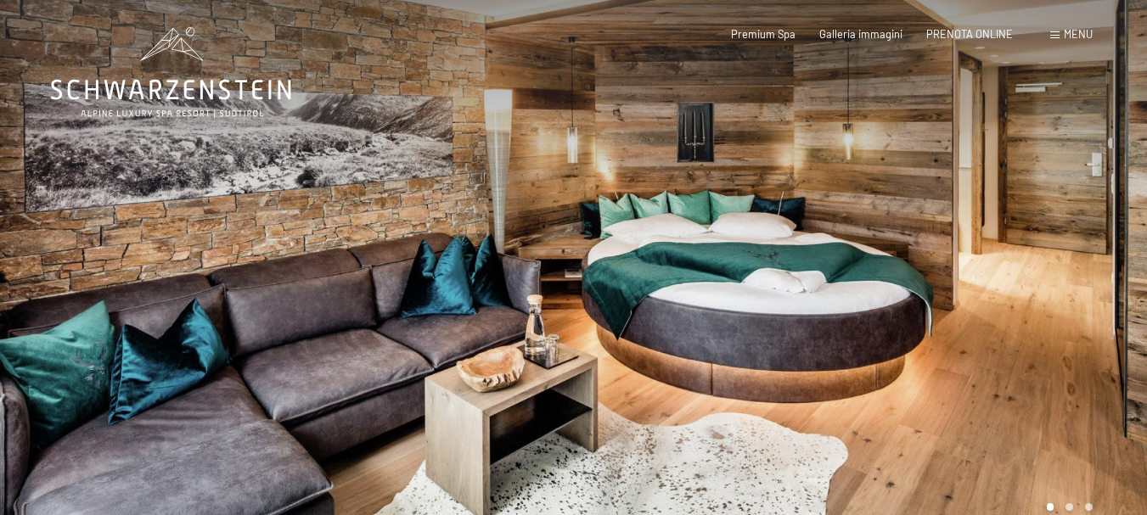
click at [994, 272] on div at bounding box center [861, 276] width 574 height 552
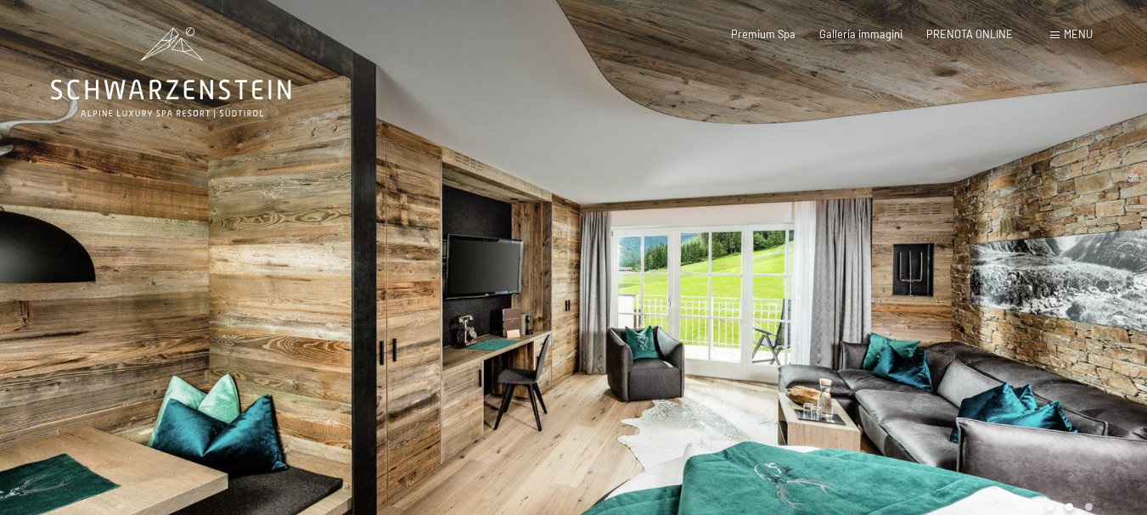
click at [975, 273] on div at bounding box center [861, 276] width 574 height 552
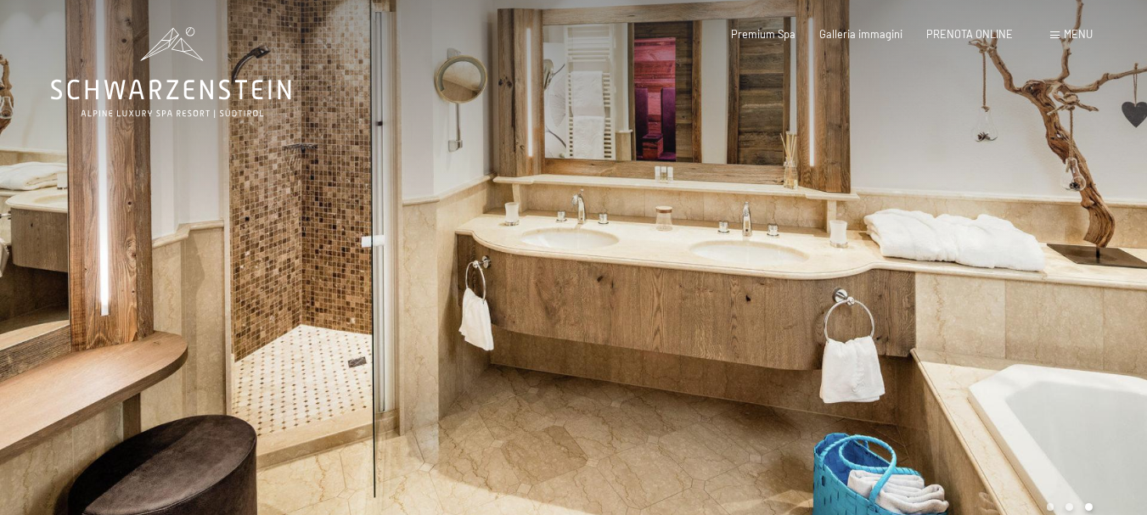
click at [975, 273] on div at bounding box center [861, 276] width 574 height 552
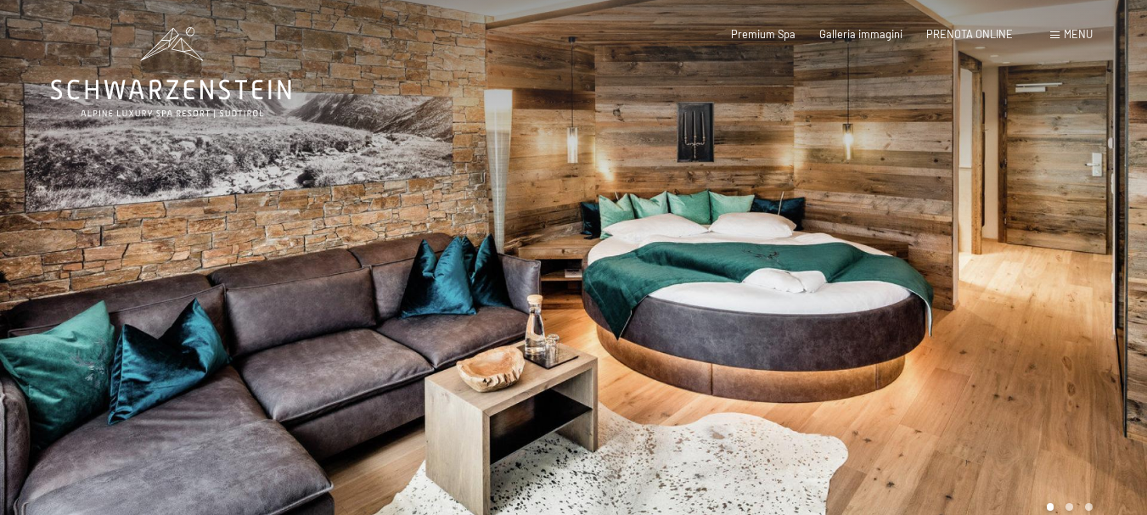
click at [975, 273] on div at bounding box center [861, 276] width 574 height 552
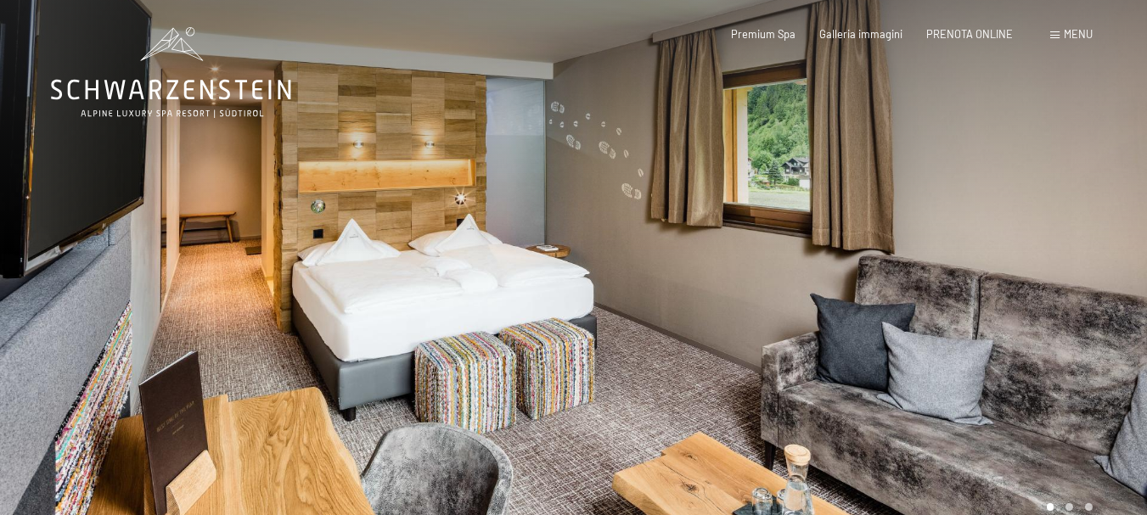
click at [837, 217] on div at bounding box center [861, 276] width 574 height 552
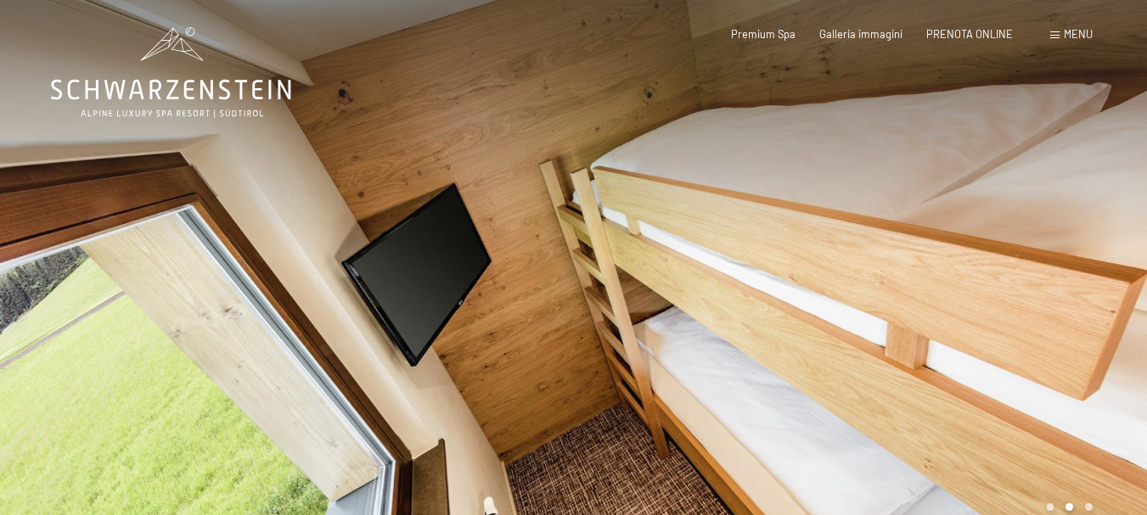
click at [843, 239] on div at bounding box center [861, 276] width 574 height 552
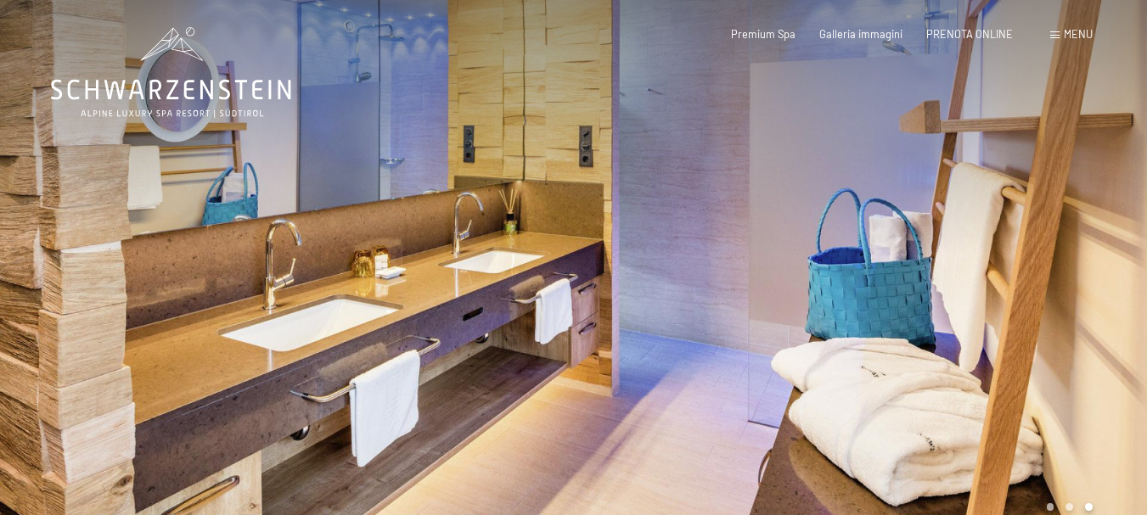
click at [843, 239] on div at bounding box center [861, 276] width 574 height 552
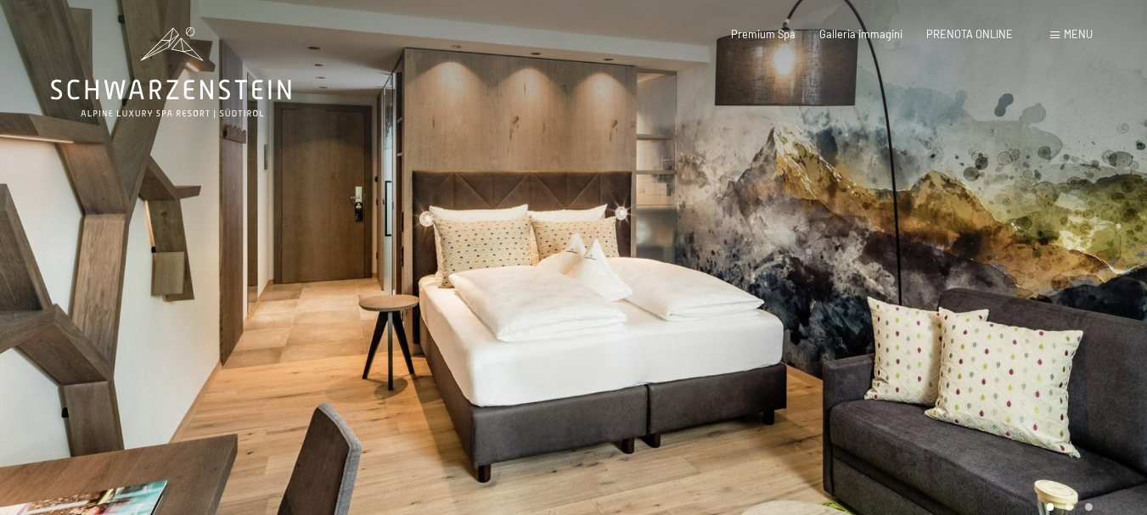
click at [887, 291] on div at bounding box center [861, 276] width 574 height 552
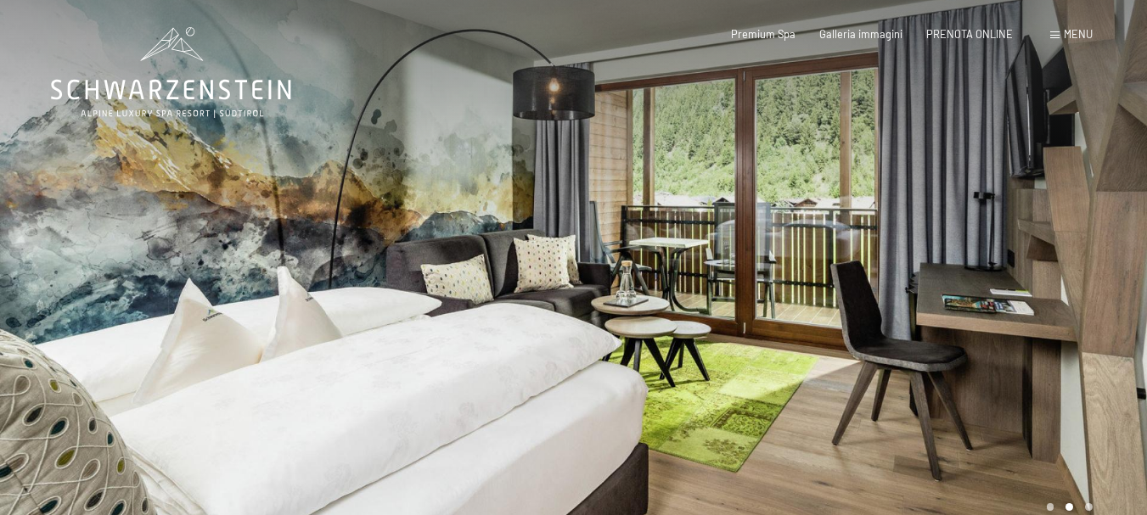
click at [883, 281] on div at bounding box center [861, 276] width 574 height 552
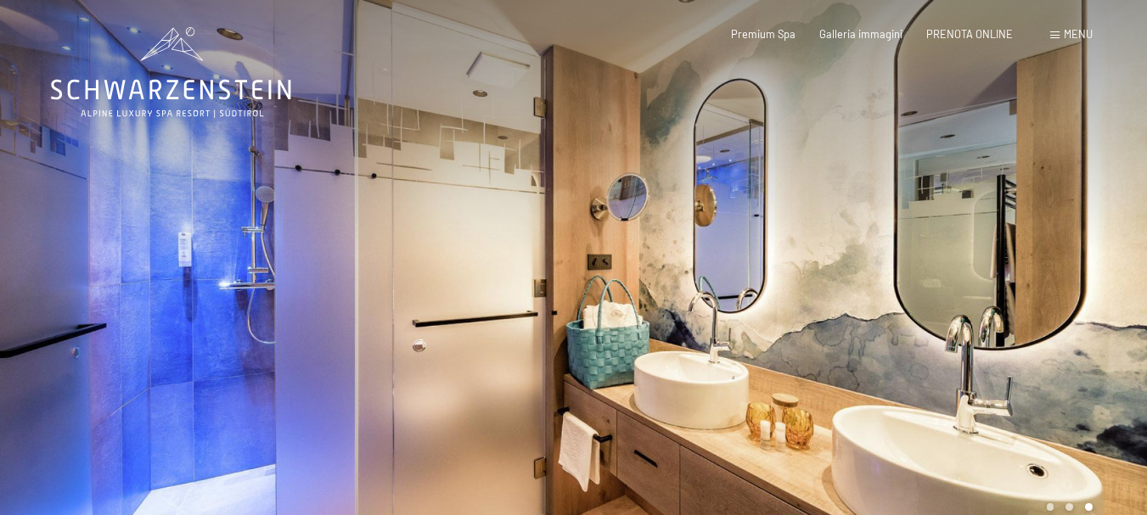
click at [883, 281] on div at bounding box center [861, 276] width 574 height 552
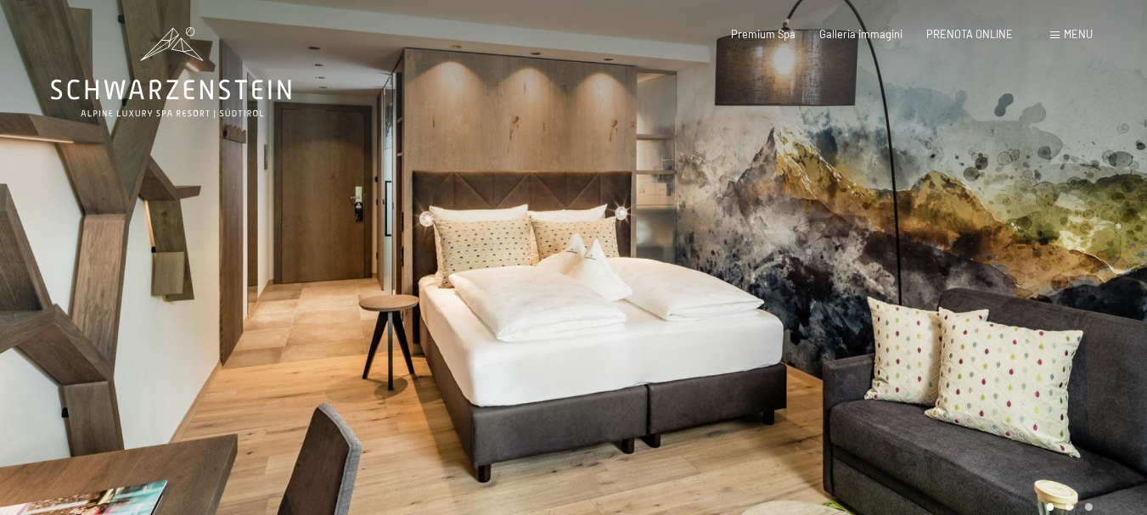
click at [883, 281] on div at bounding box center [861, 276] width 574 height 552
